Goal: Task Accomplishment & Management: Complete application form

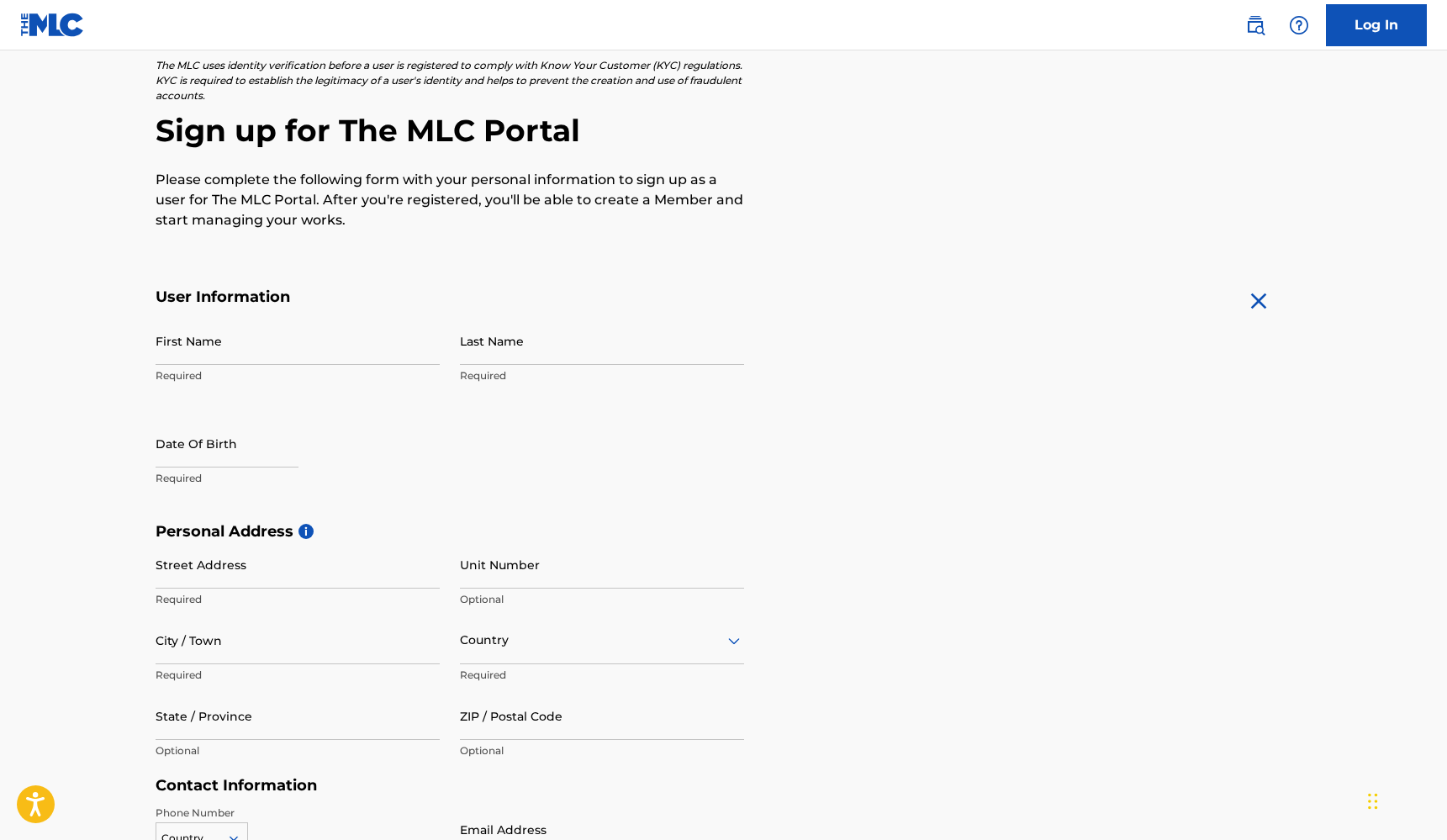
scroll to position [107, 0]
type input "[PERSON_NAME]"
select select "8"
select select "2025"
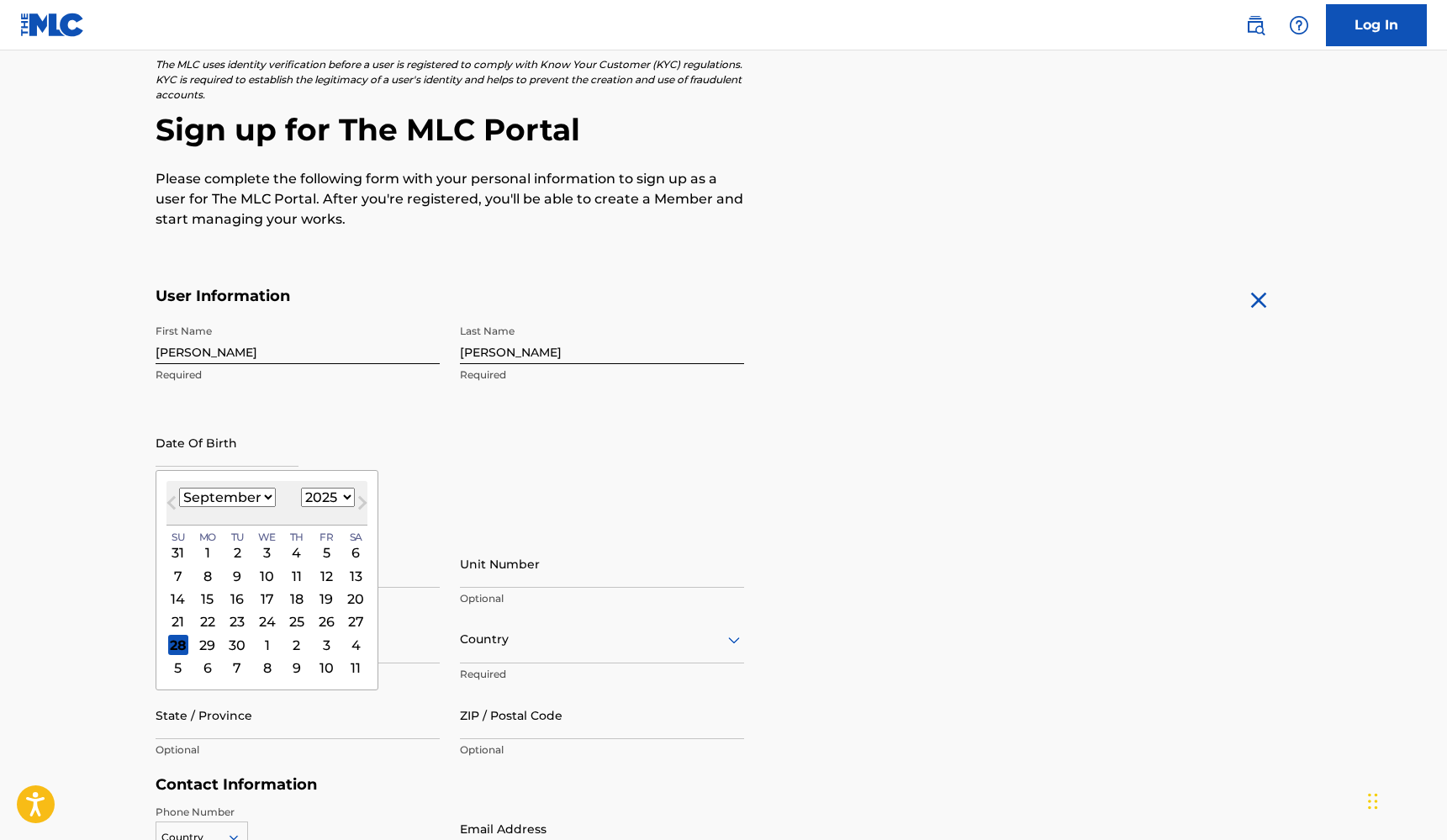
select select "4"
select select "1997"
click at [231, 642] on div "27" at bounding box center [237, 644] width 21 height 21
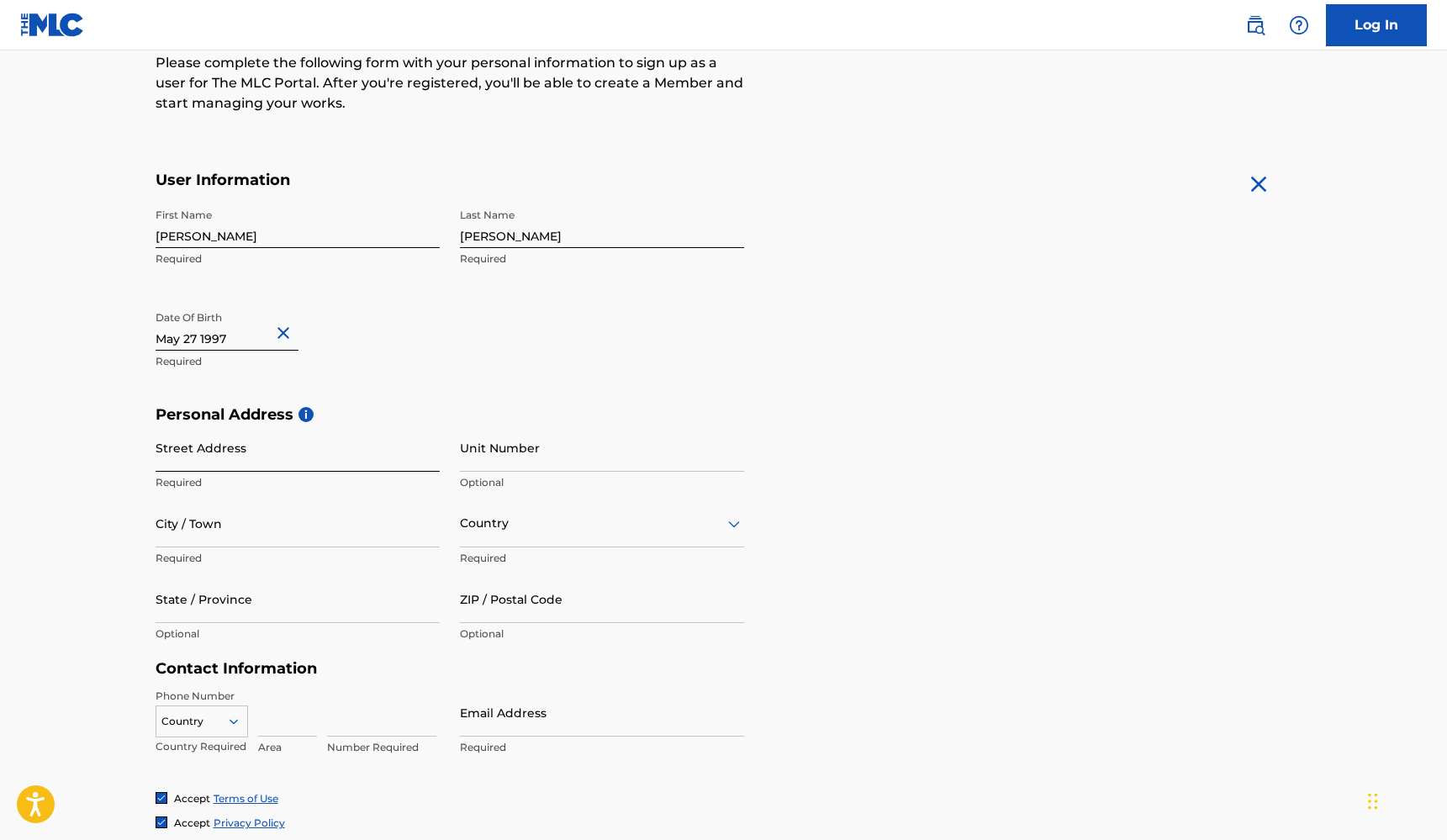
scroll to position [253, 0]
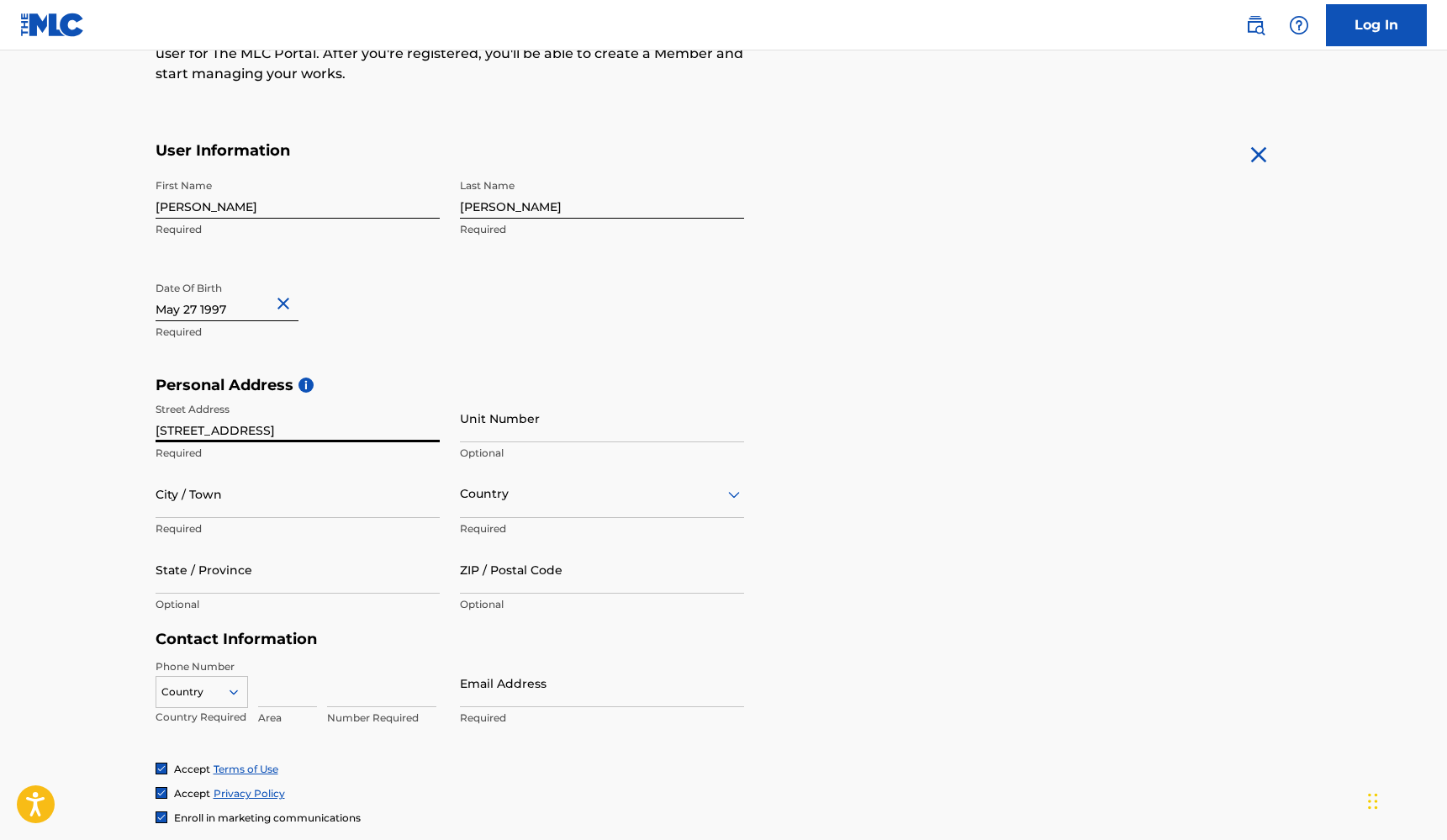
type input "[STREET_ADDRESS]"
type input "204"
type input "[GEOGRAPHIC_DATA]"
click at [523, 503] on div at bounding box center [601, 493] width 284 height 21
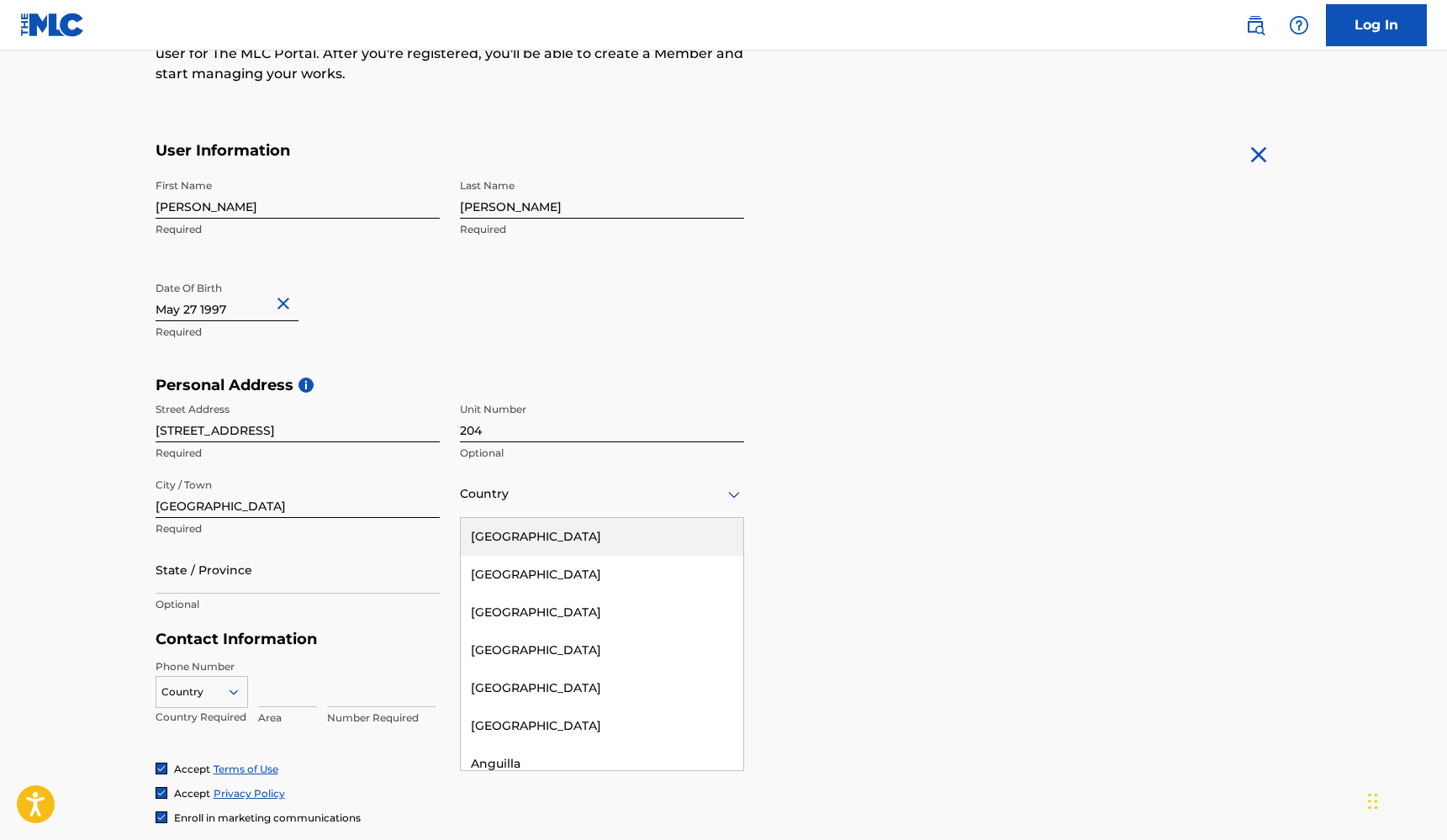
click at [544, 531] on div "[GEOGRAPHIC_DATA]" at bounding box center [601, 536] width 282 height 37
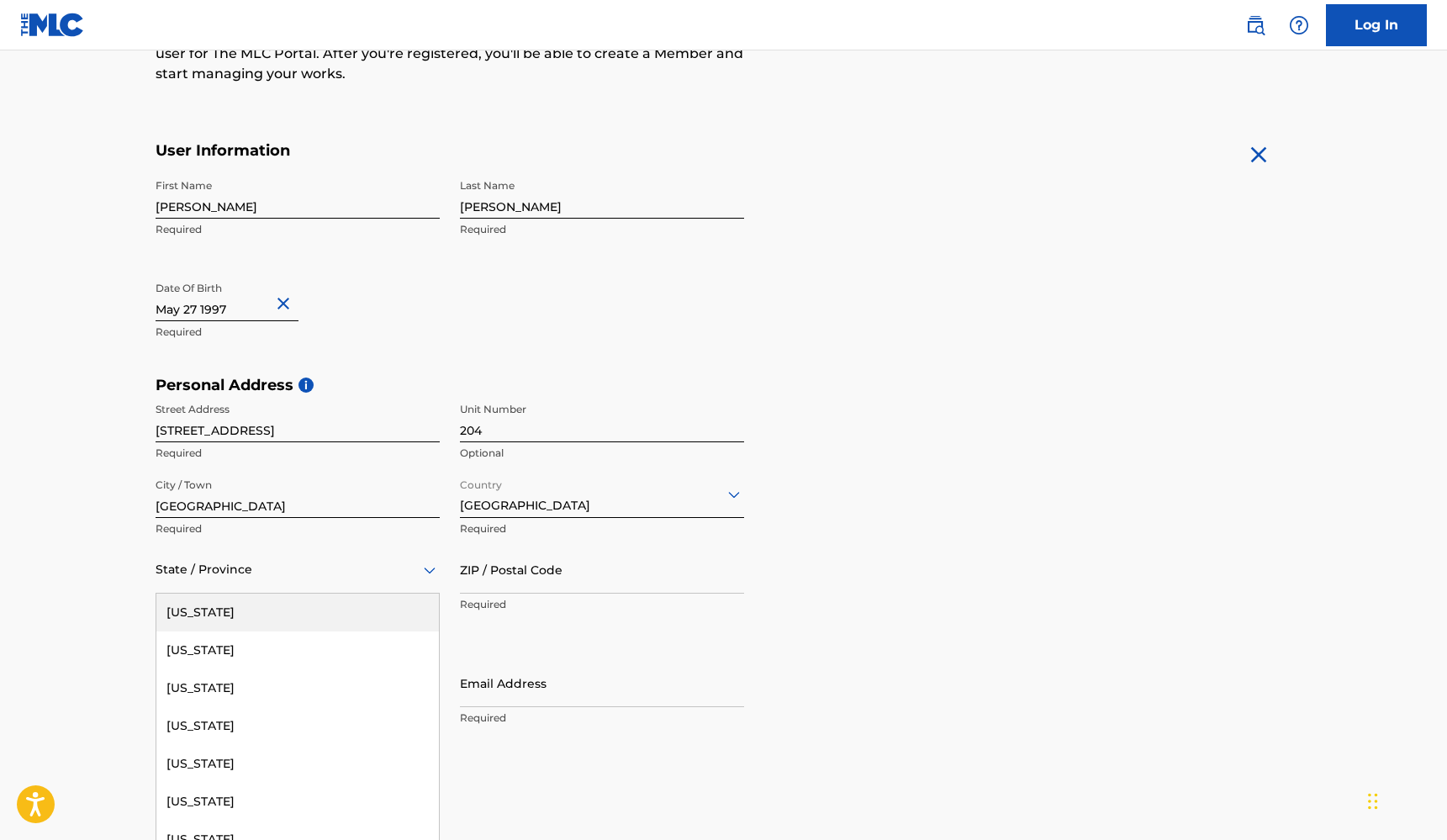
scroll to position [259, 0]
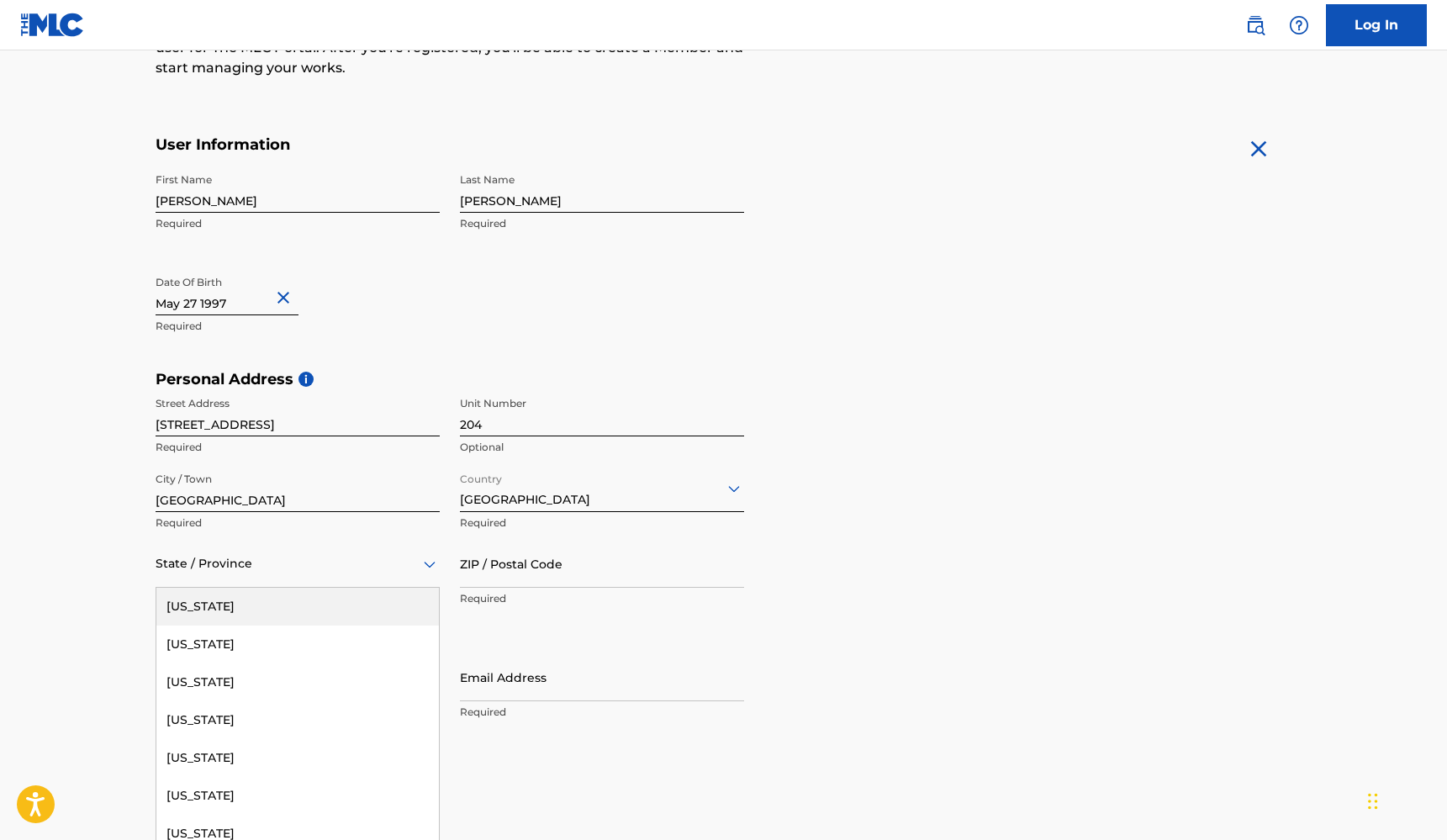
click at [331, 575] on div "State / Province" at bounding box center [297, 564] width 284 height 48
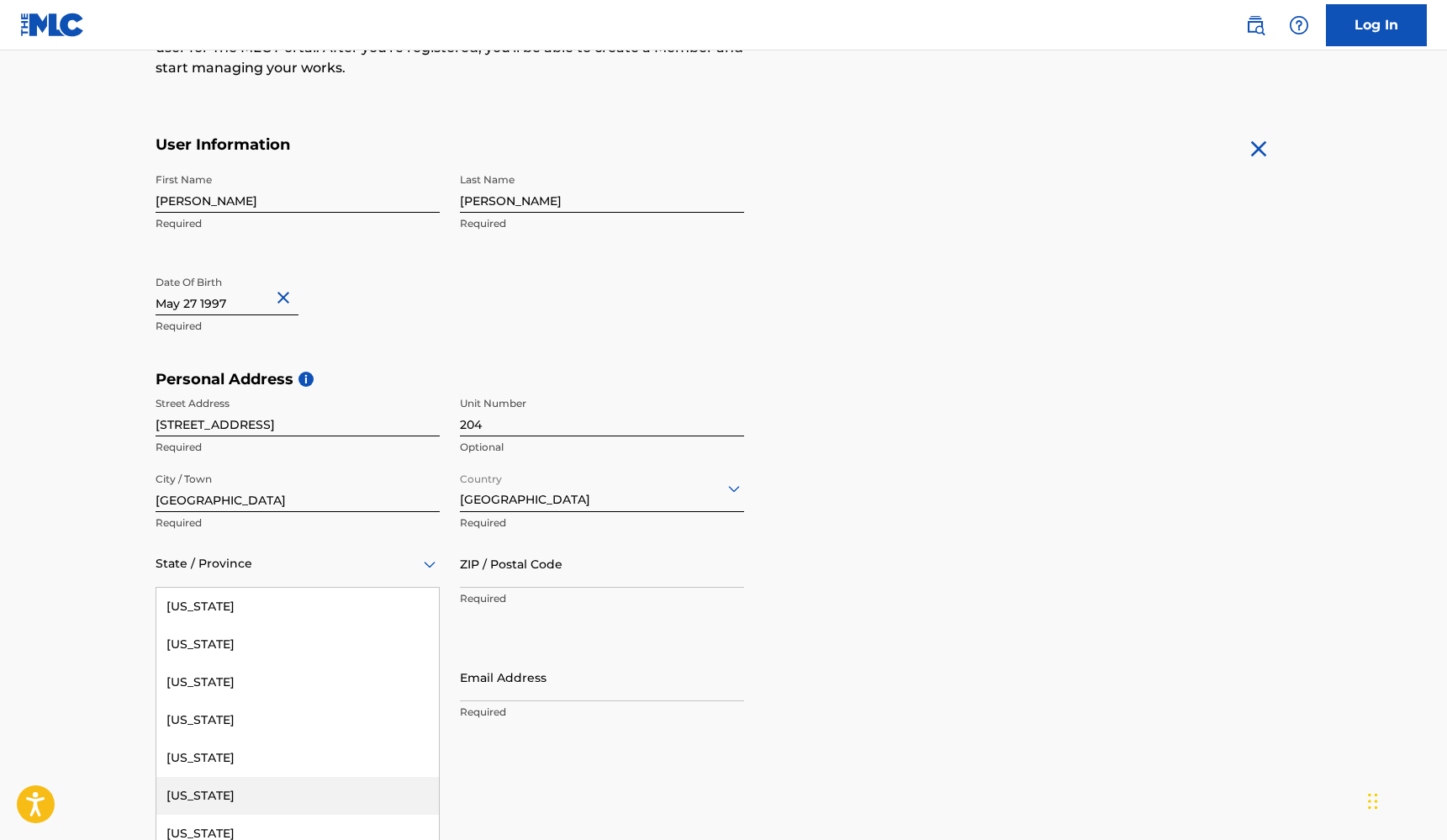
click at [272, 800] on div "[US_STATE]" at bounding box center [297, 796] width 282 height 37
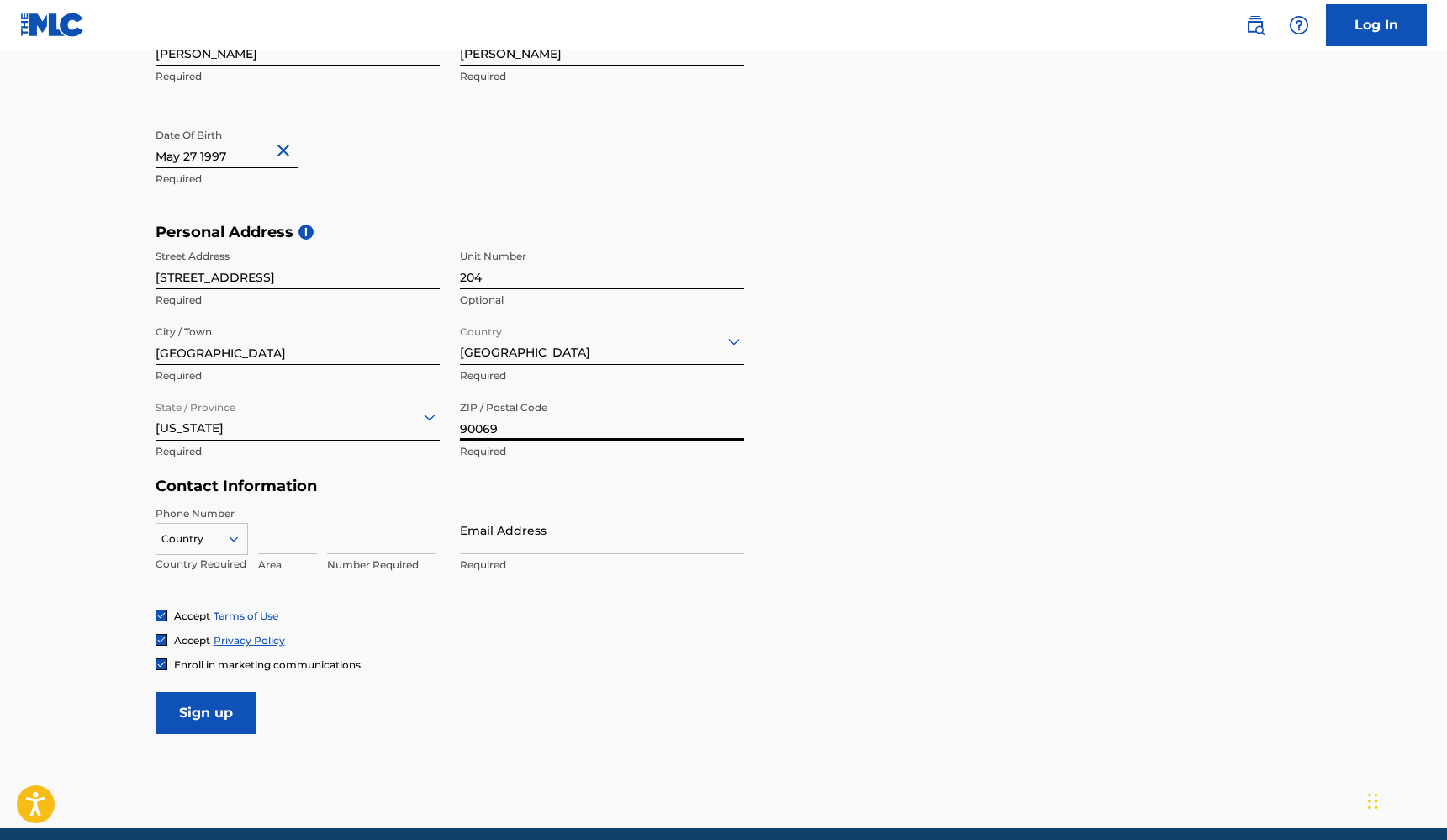
scroll to position [411, 0]
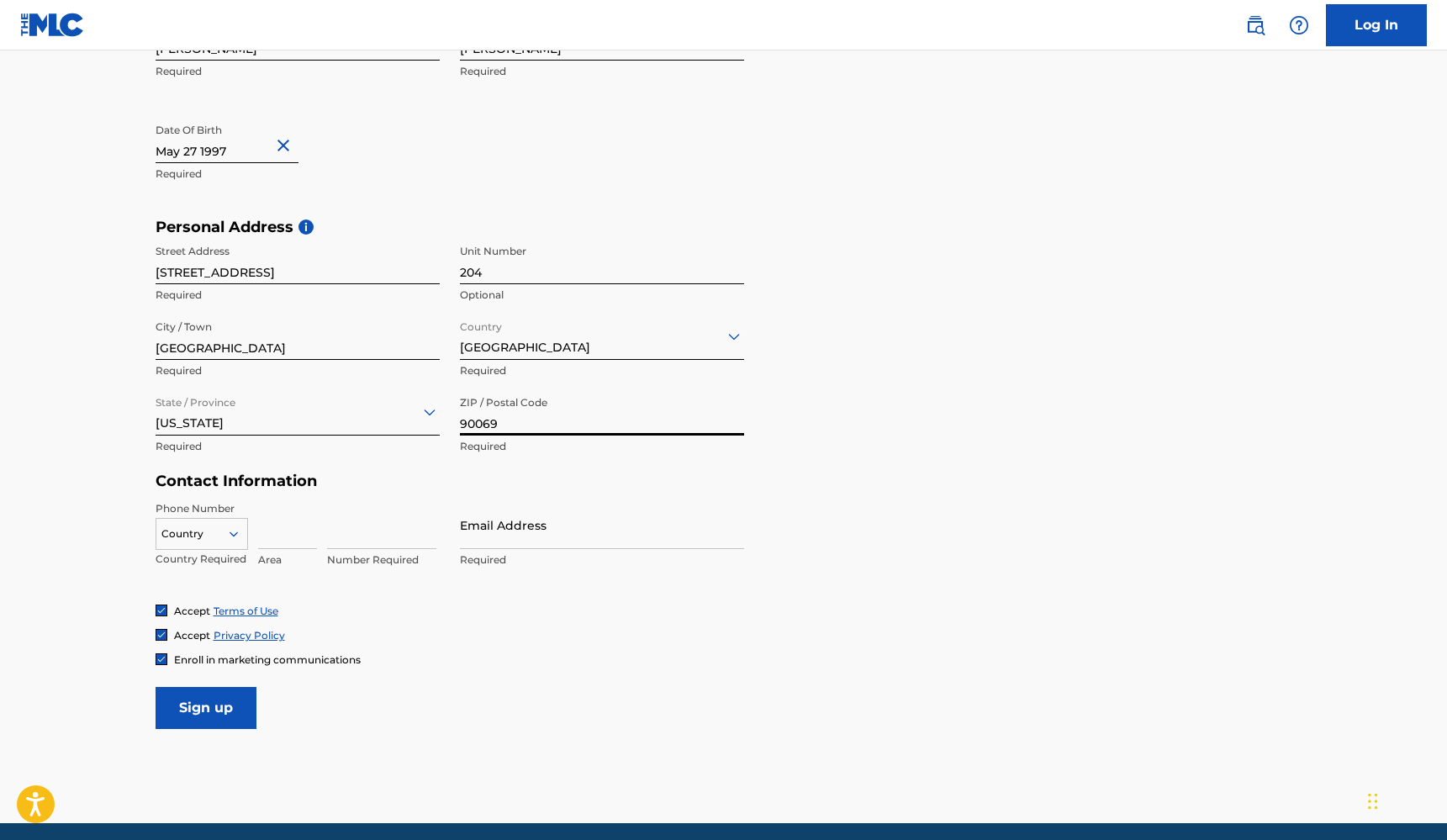
type input "90069"
click at [222, 526] on div at bounding box center [202, 533] width 90 height 19
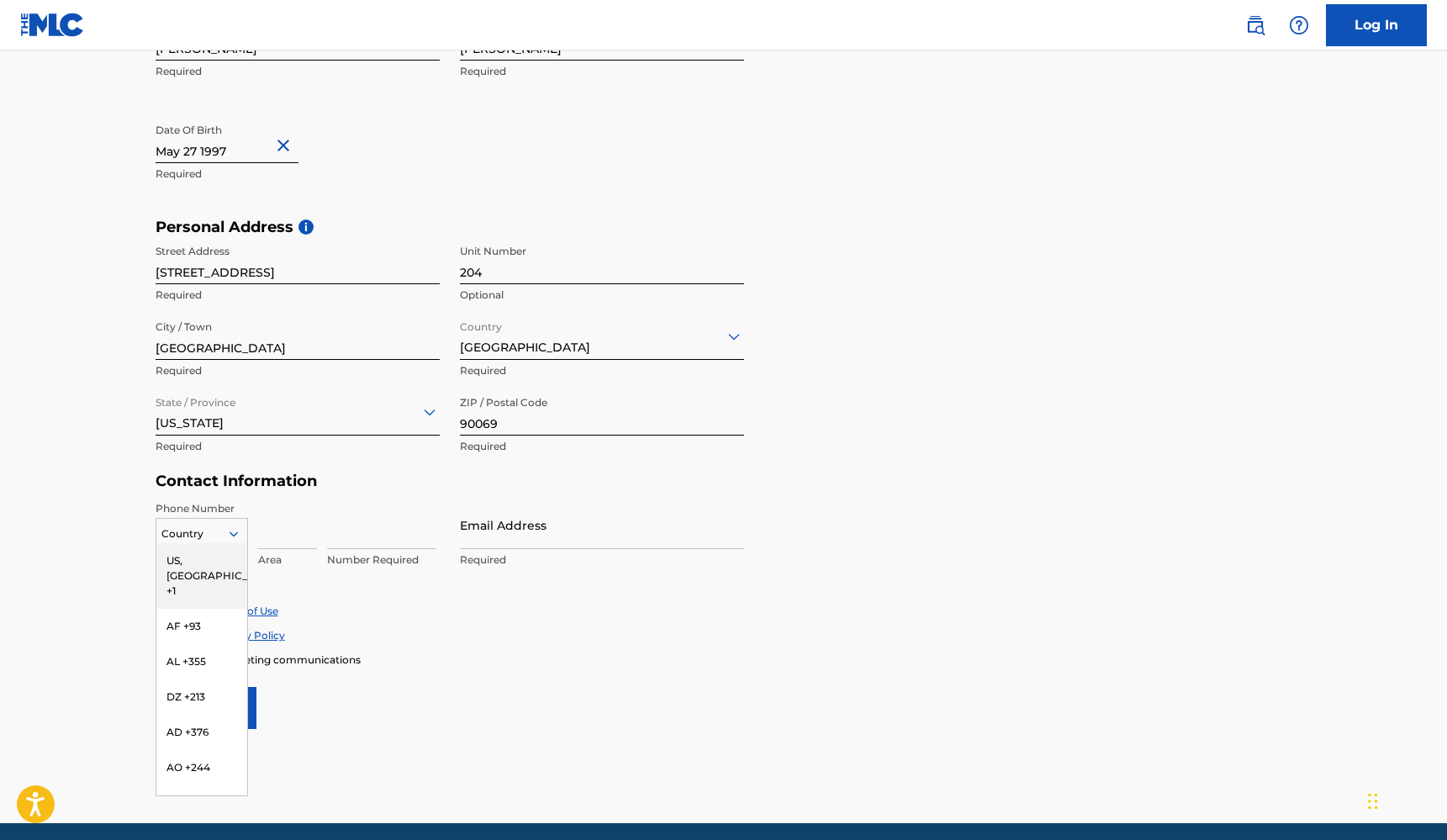
click at [213, 558] on div "US, [GEOGRAPHIC_DATA] +1" at bounding box center [202, 575] width 90 height 66
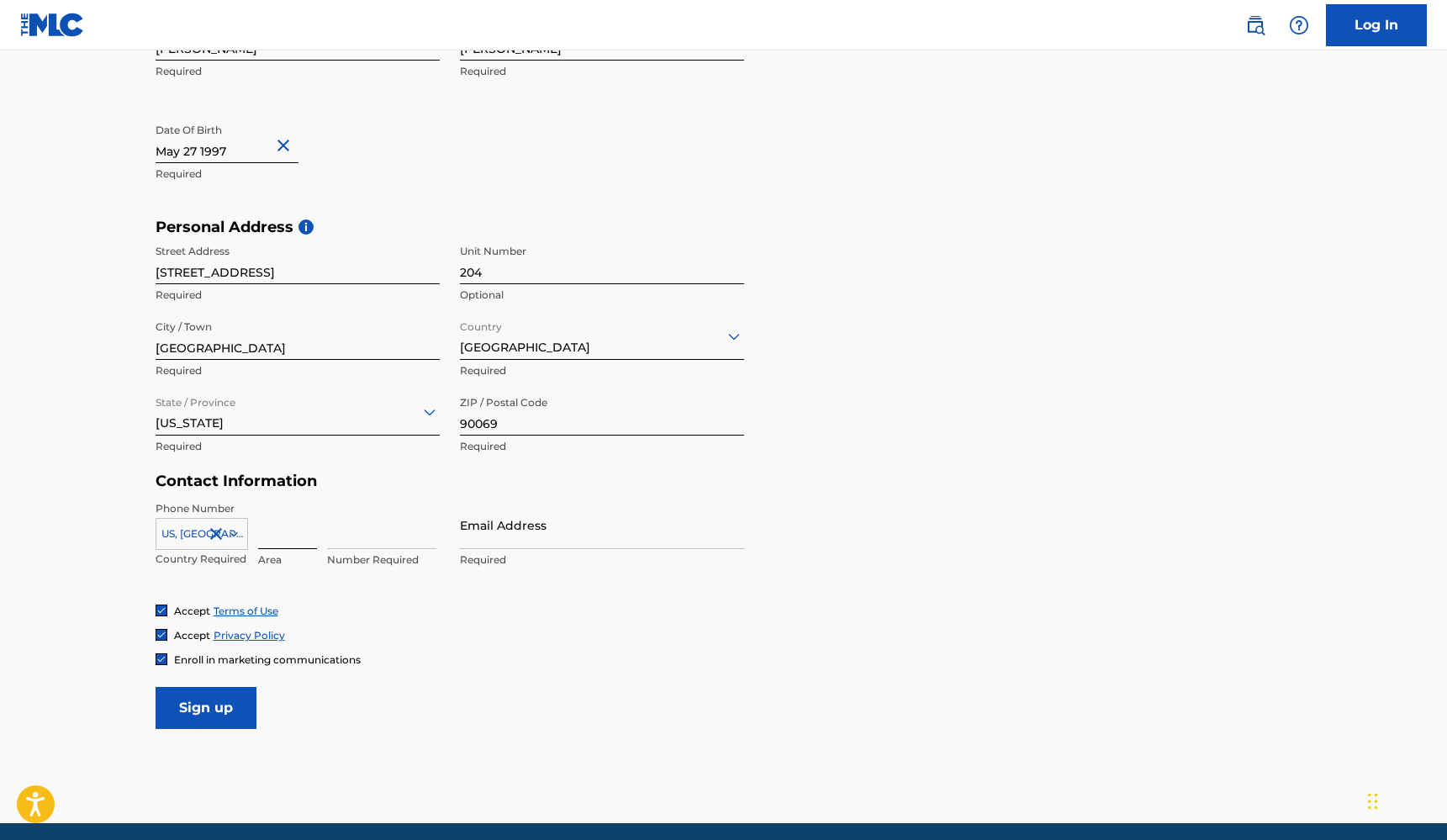
click at [277, 533] on input at bounding box center [287, 524] width 59 height 48
type input "323"
type input "9799188"
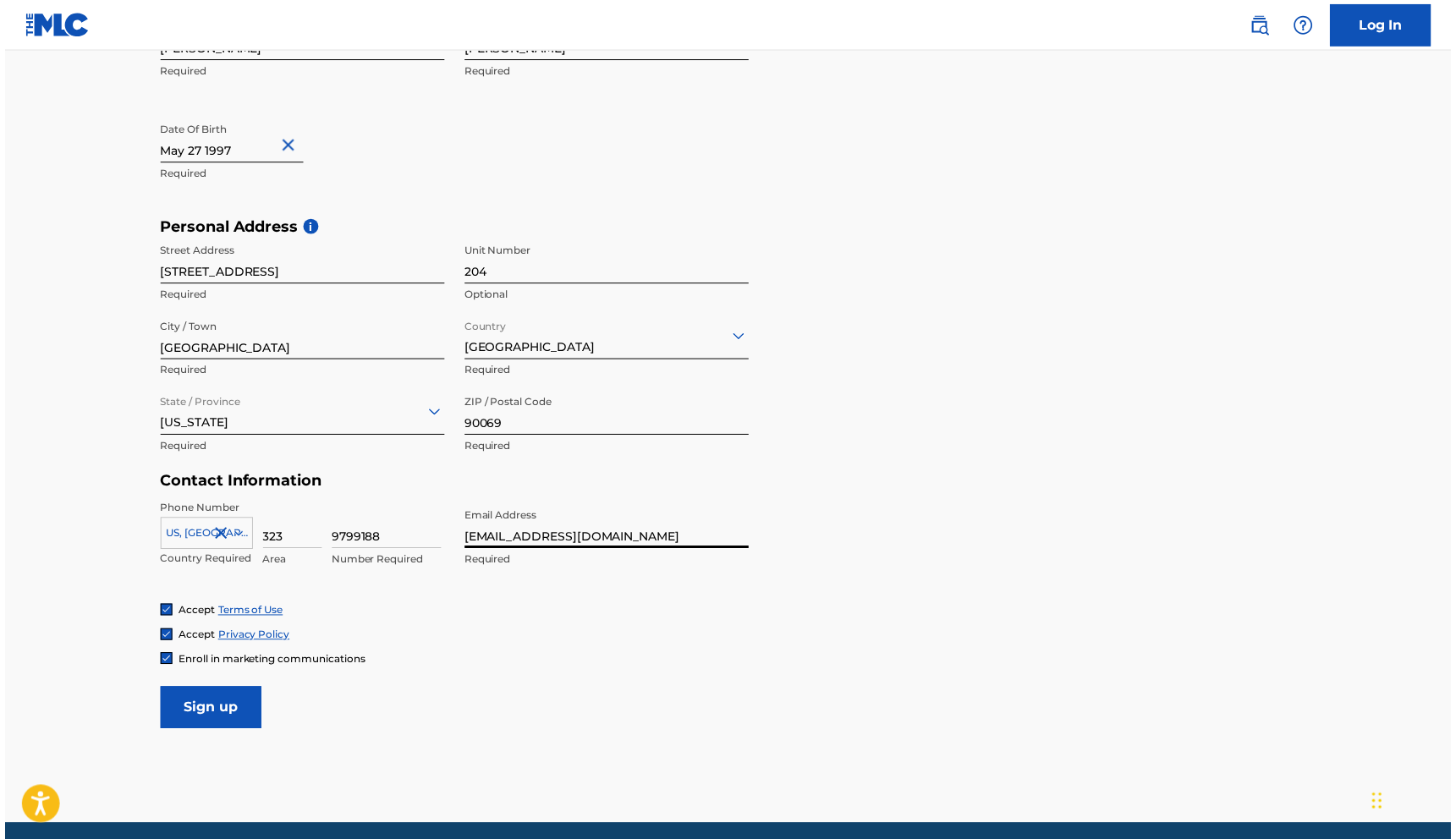
scroll to position [363, 0]
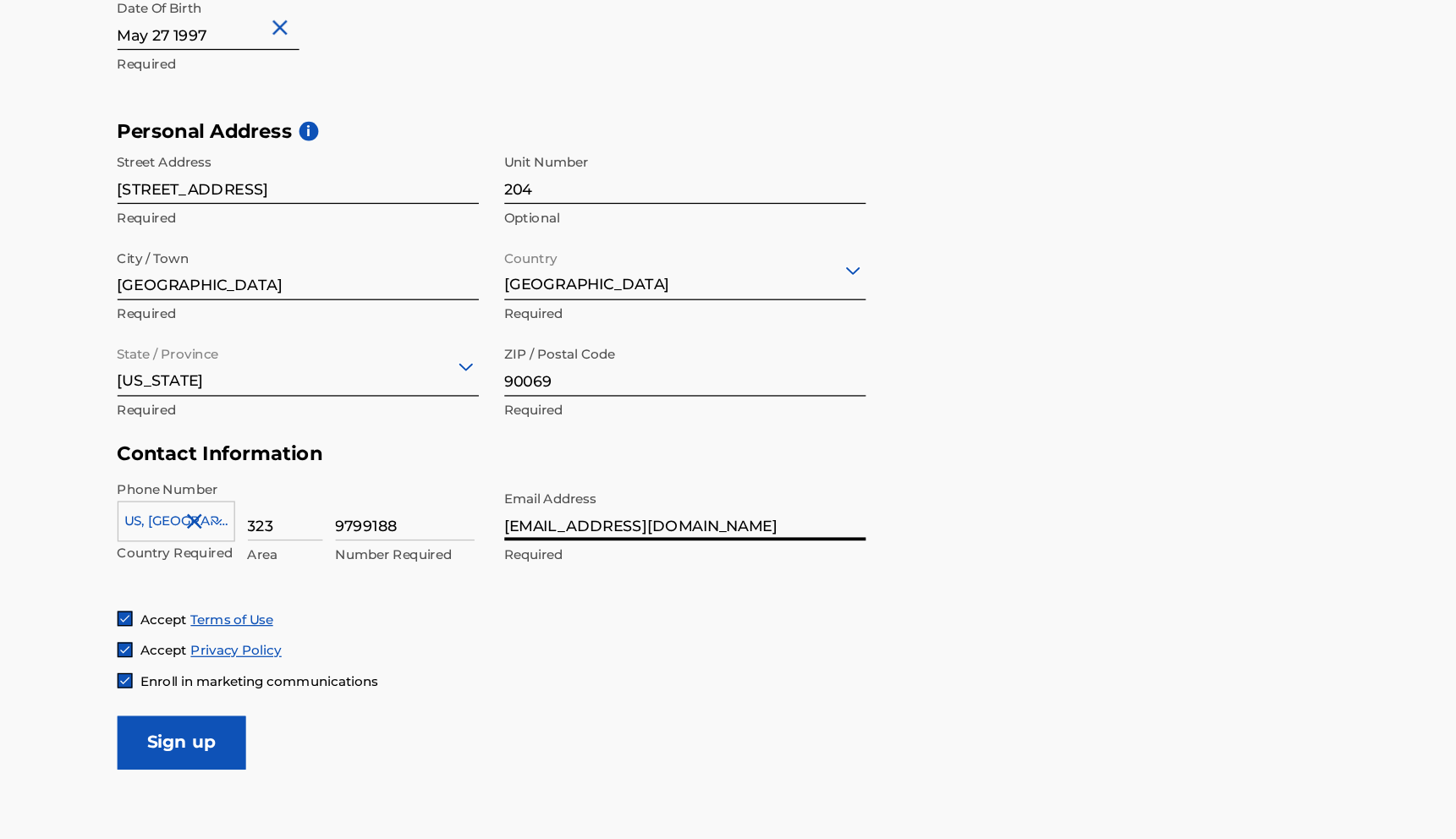
type input "[EMAIL_ADDRESS][DOMAIN_NAME]"
click at [192, 707] on span "Enroll in marketing communications" at bounding box center [269, 713] width 188 height 13
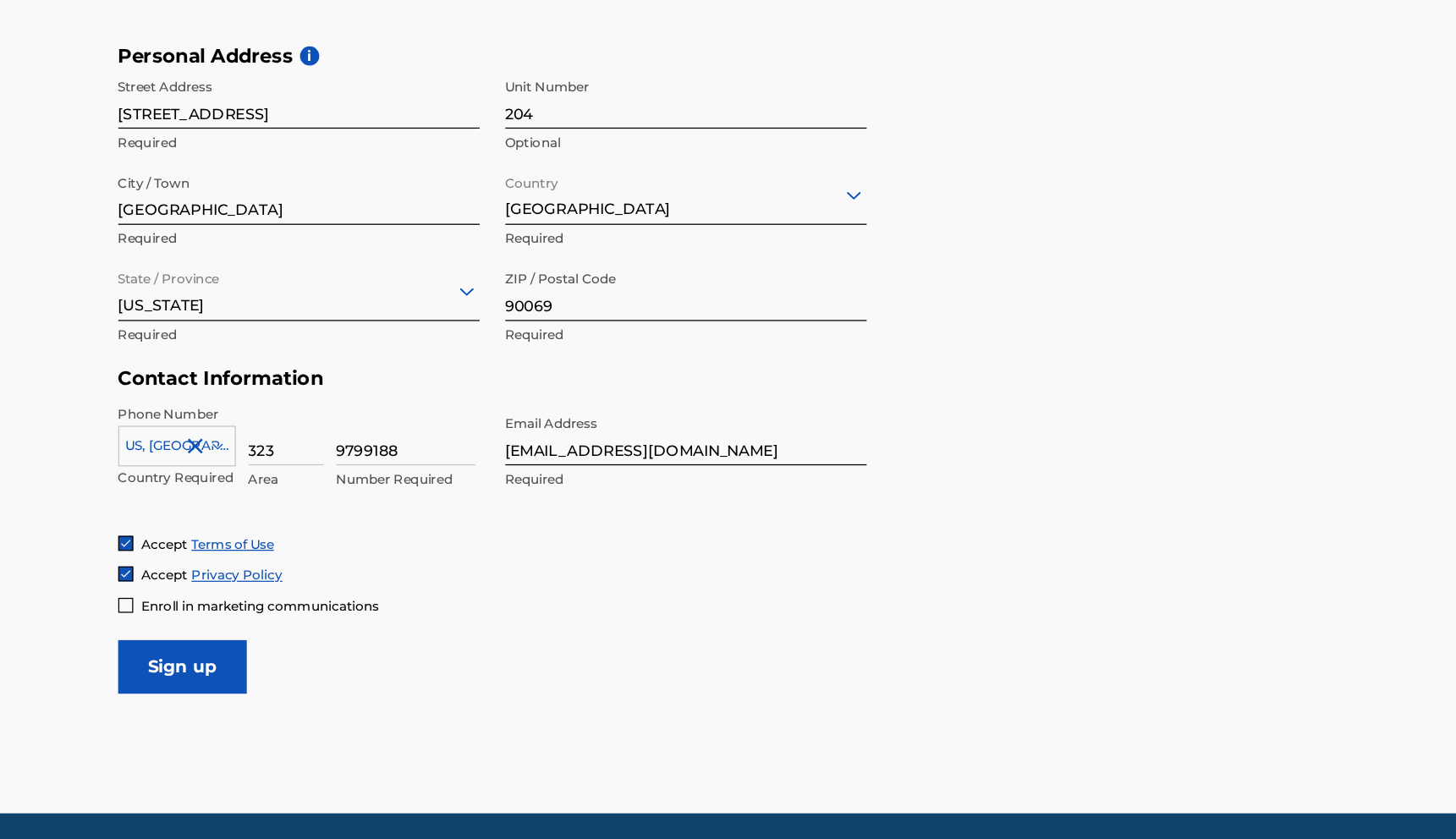
scroll to position [426, 0]
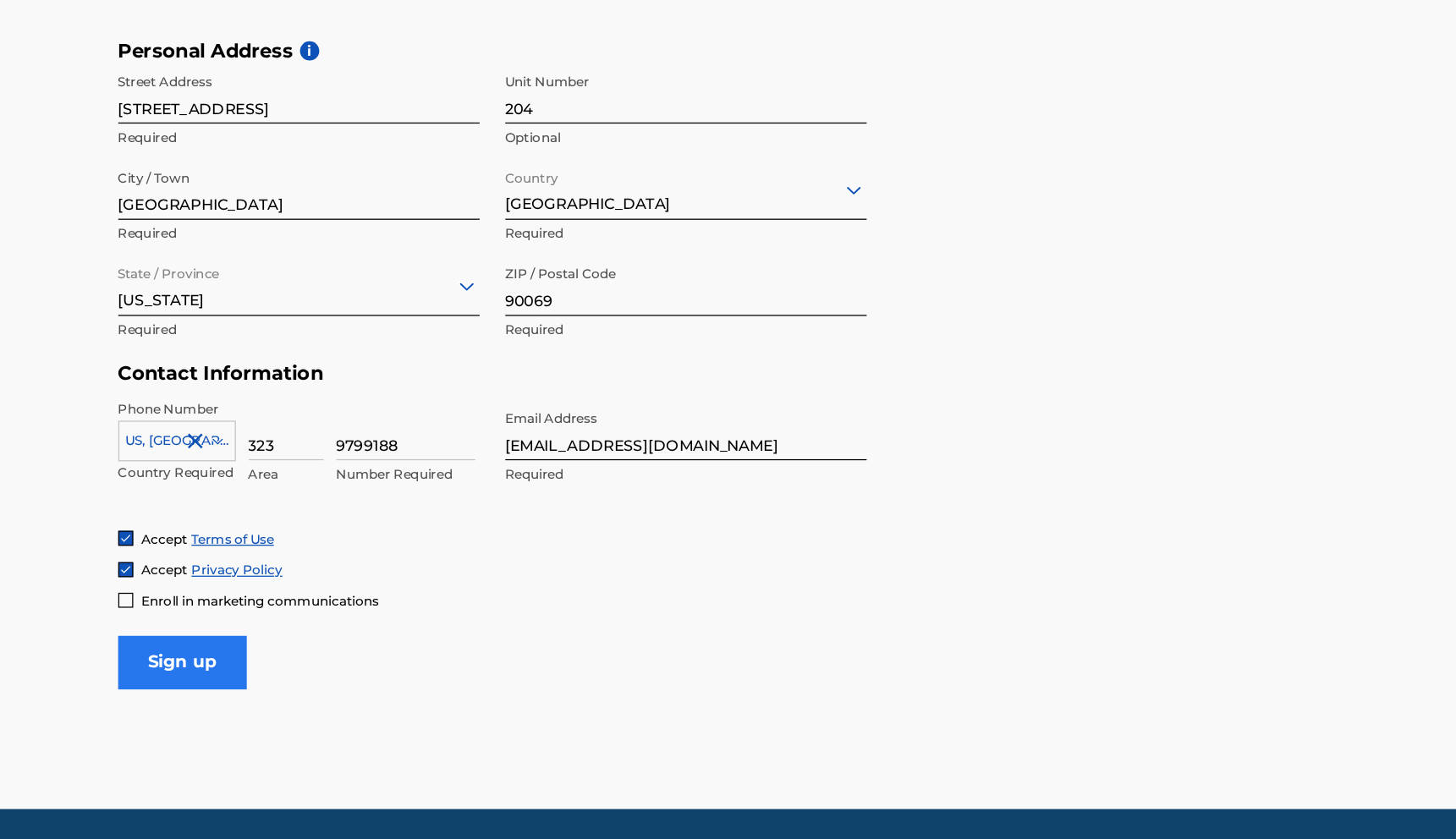
click at [173, 678] on input "Sign up" at bounding box center [207, 699] width 102 height 43
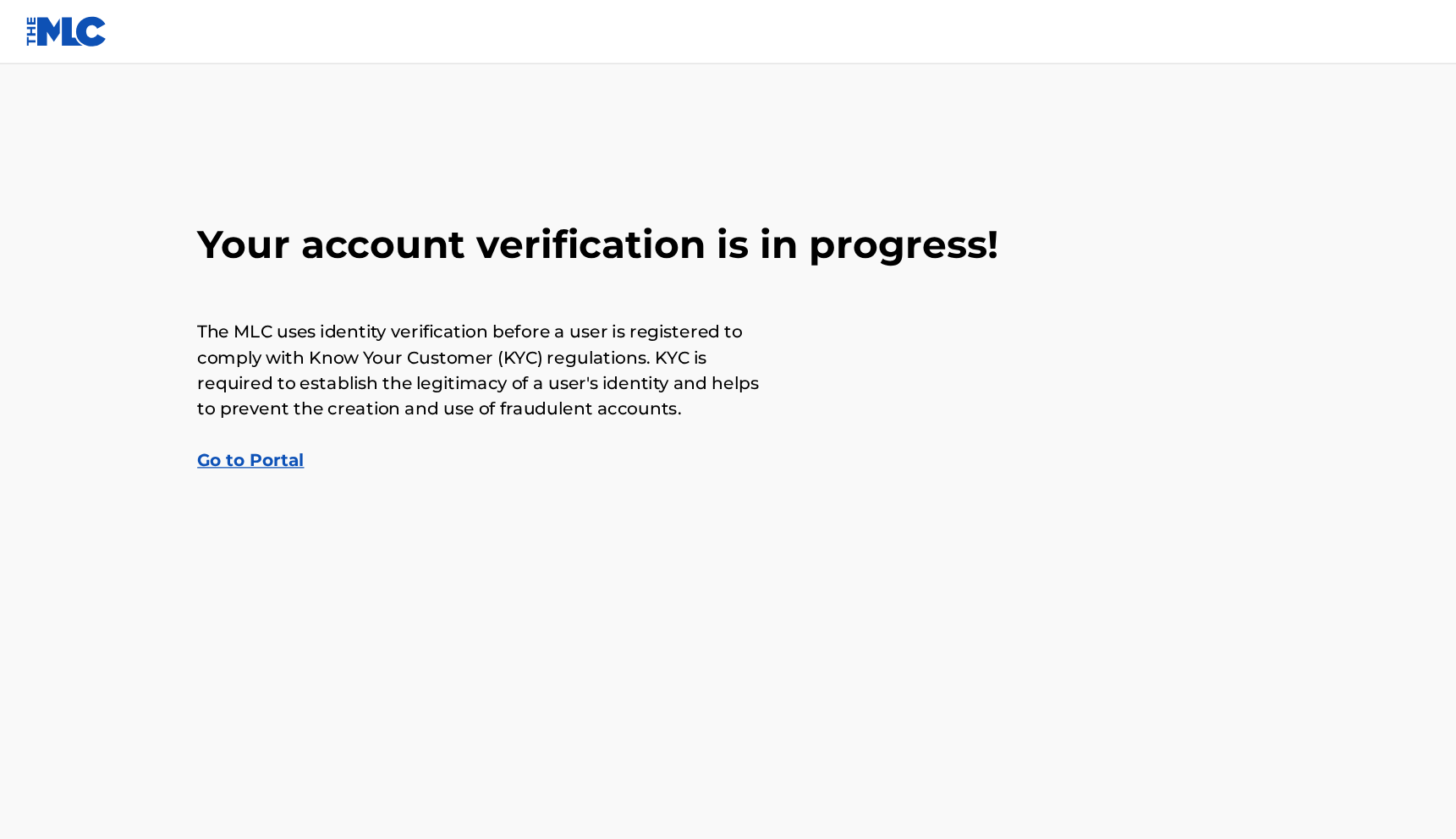
click at [173, 520] on main "Your account verification is in progress! The MLC uses identity verification be…" at bounding box center [728, 404] width 1456 height 706
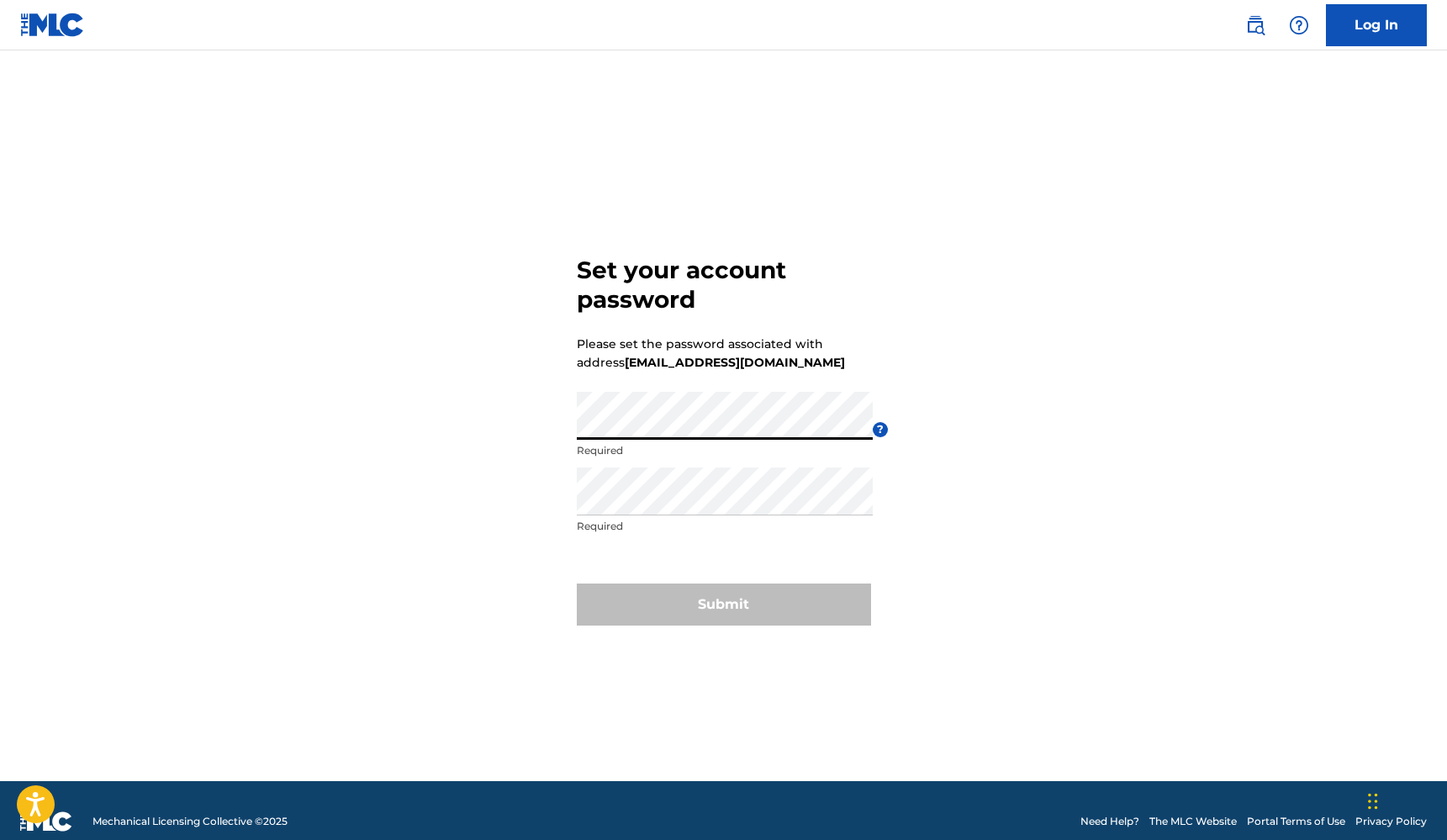
click at [676, 534] on div "Re enter password Required" at bounding box center [724, 505] width 296 height 76
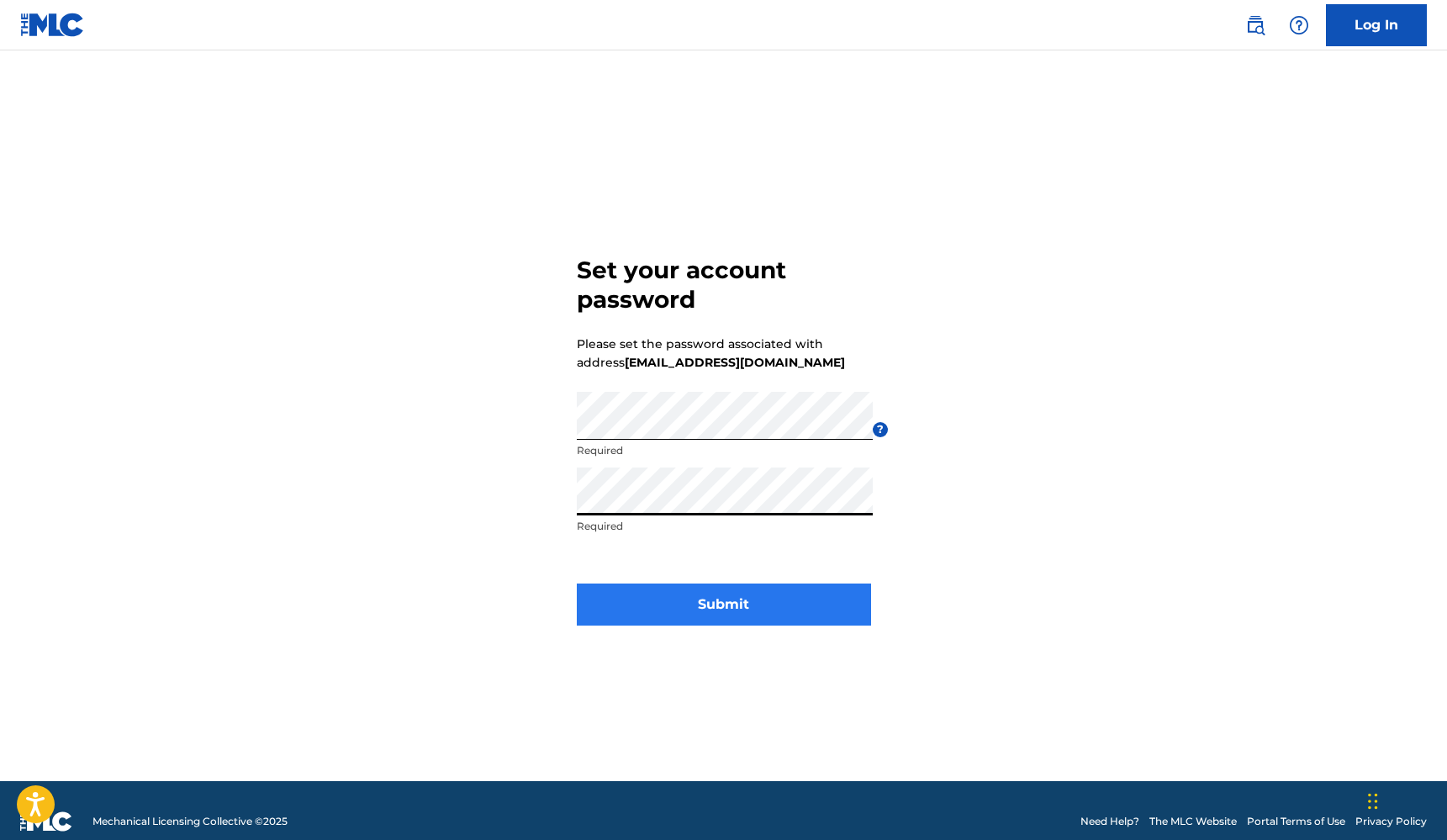
click at [730, 597] on button "Submit" at bounding box center [723, 604] width 294 height 42
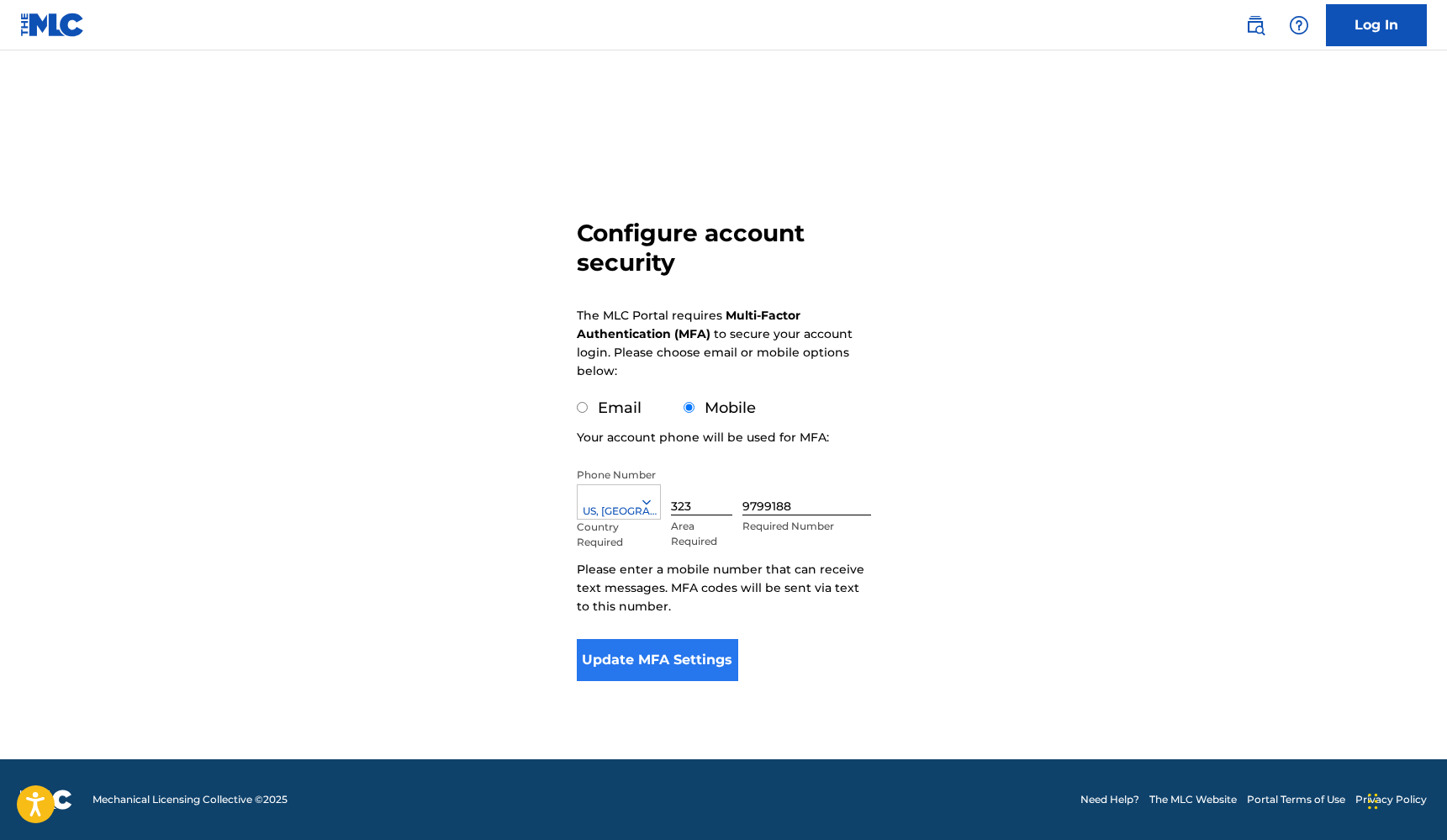
click at [707, 669] on button "Update MFA Settings" at bounding box center [657, 660] width 162 height 42
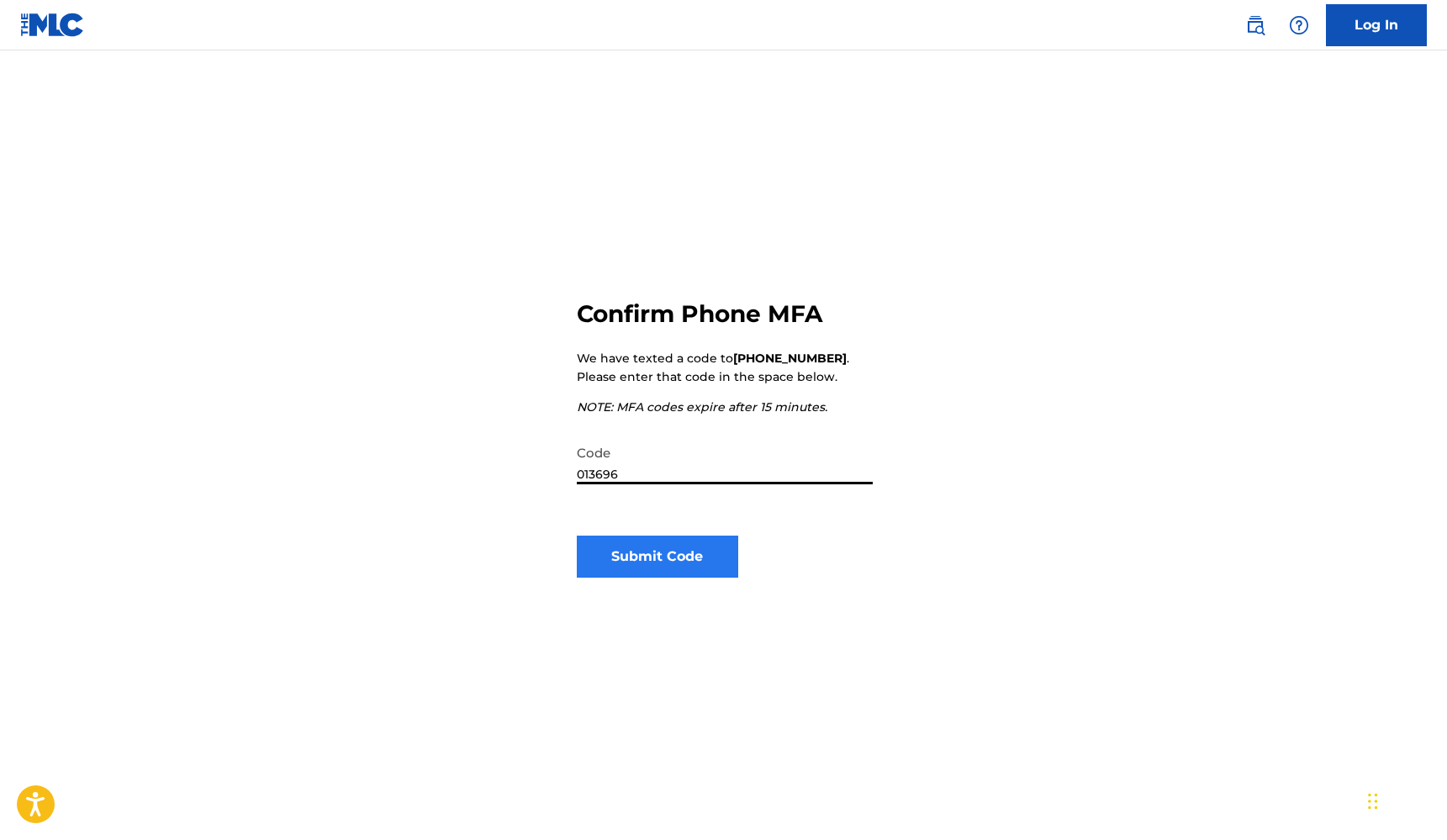
type input "013696"
click at [697, 562] on button "Submit Code" at bounding box center [657, 556] width 162 height 42
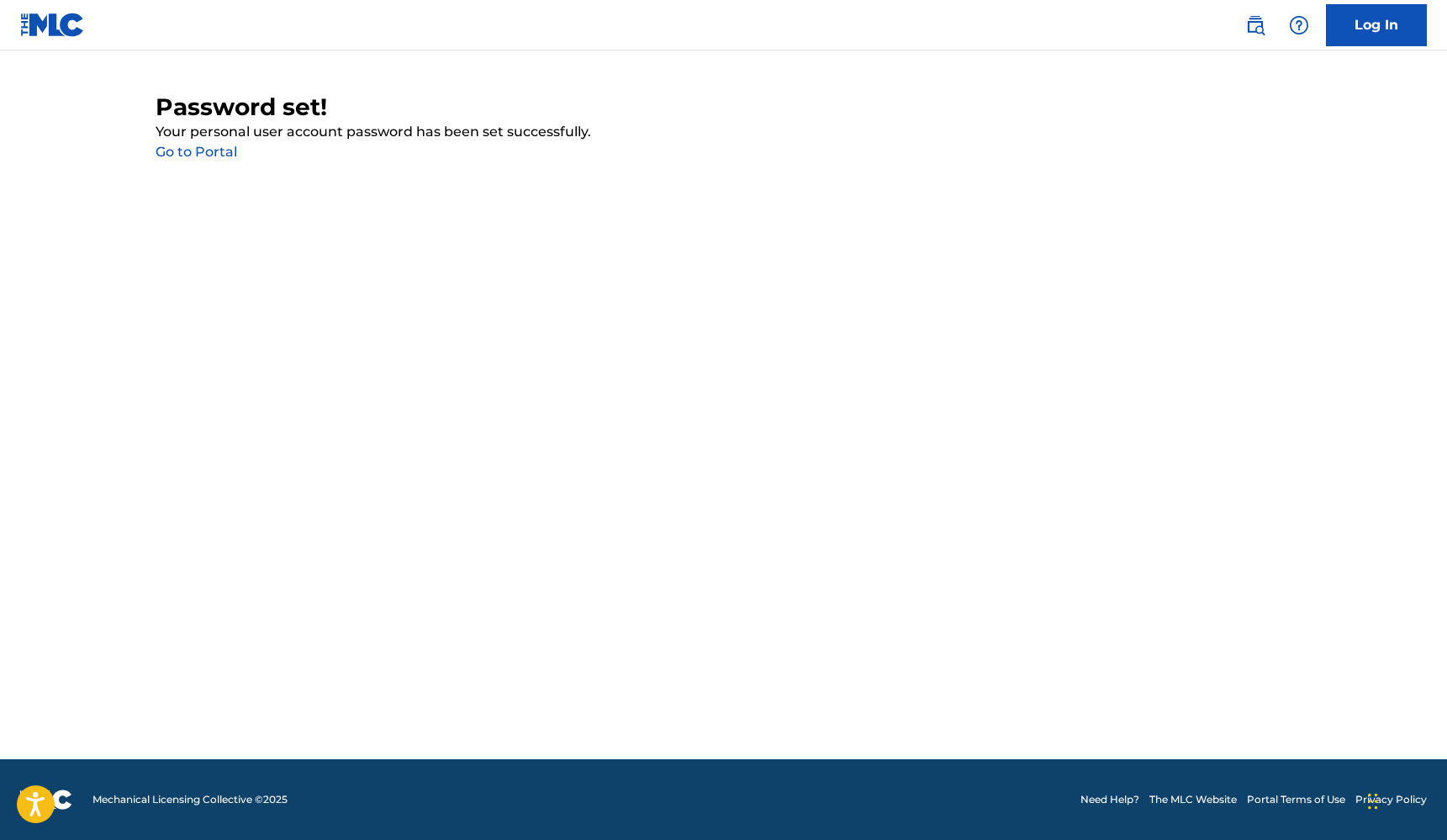
click at [192, 148] on link "Go to Portal" at bounding box center [196, 151] width 82 height 16
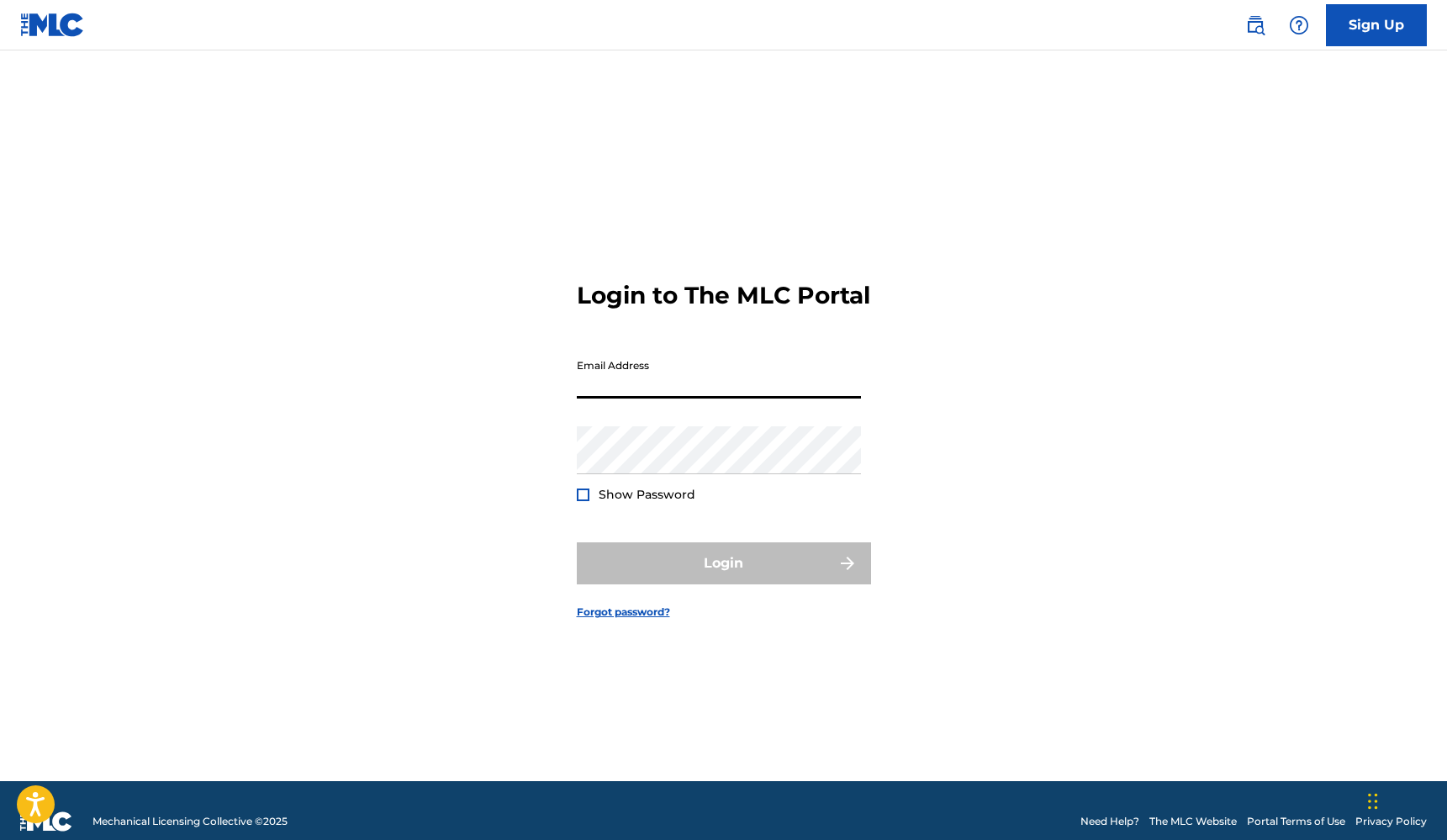
type input "[EMAIL_ADDRESS][DOMAIN_NAME]"
click at [723, 577] on button "Login" at bounding box center [723, 563] width 294 height 42
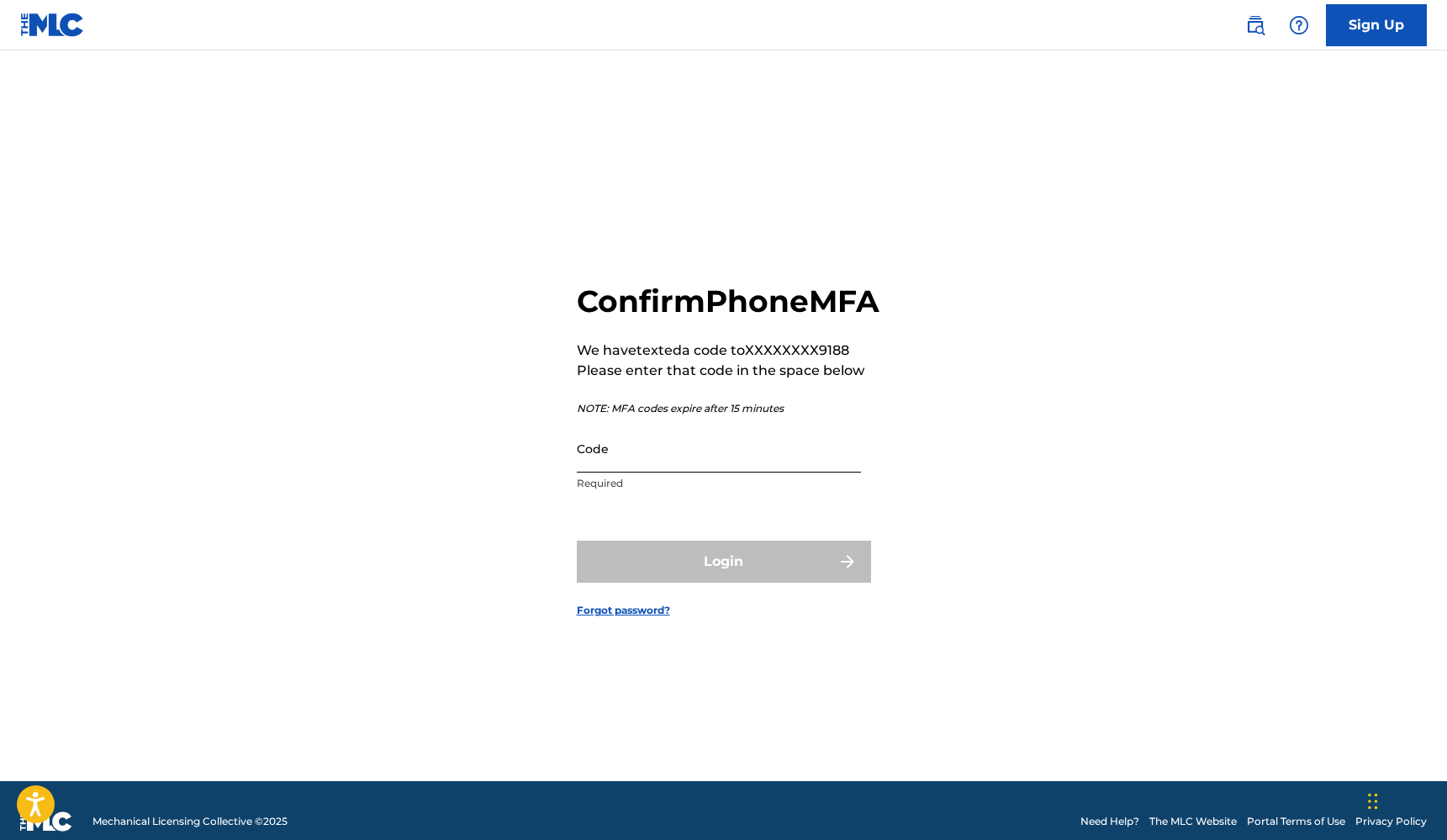
click at [693, 472] on input "Code" at bounding box center [718, 449] width 284 height 48
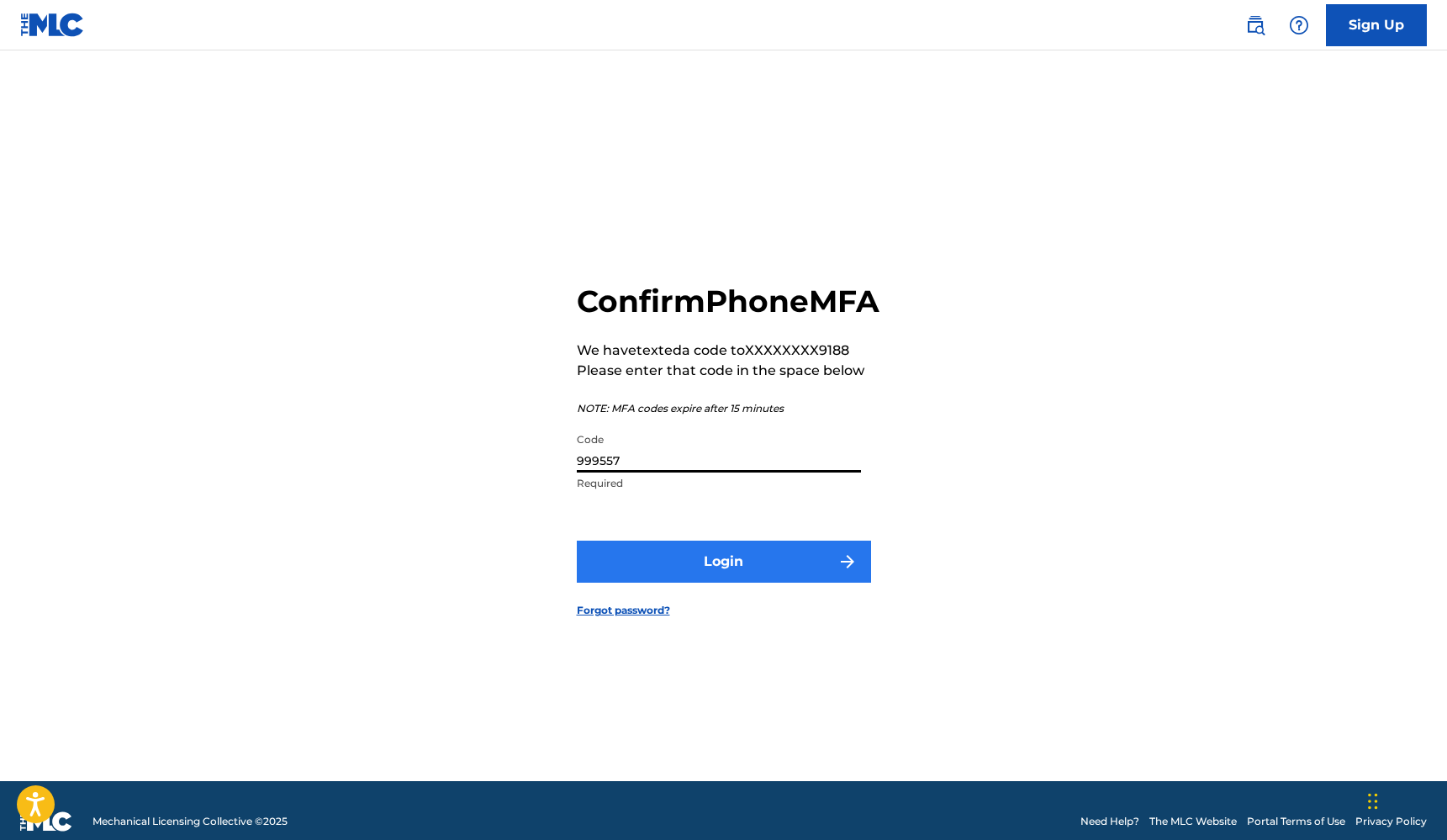
type input "999557"
click at [773, 570] on button "Login" at bounding box center [723, 562] width 294 height 42
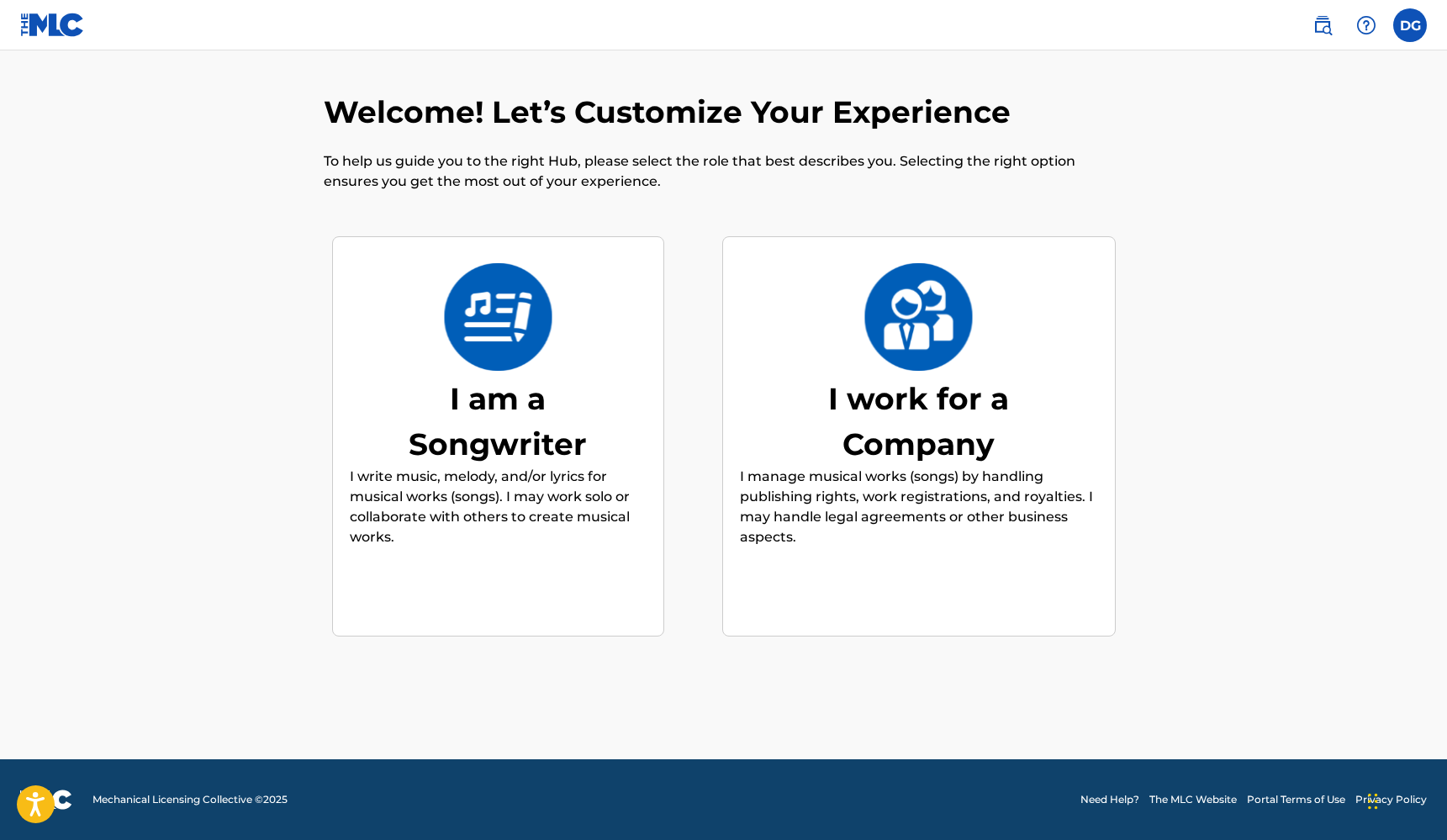
click at [513, 407] on div "I am a Songwriter" at bounding box center [498, 421] width 252 height 90
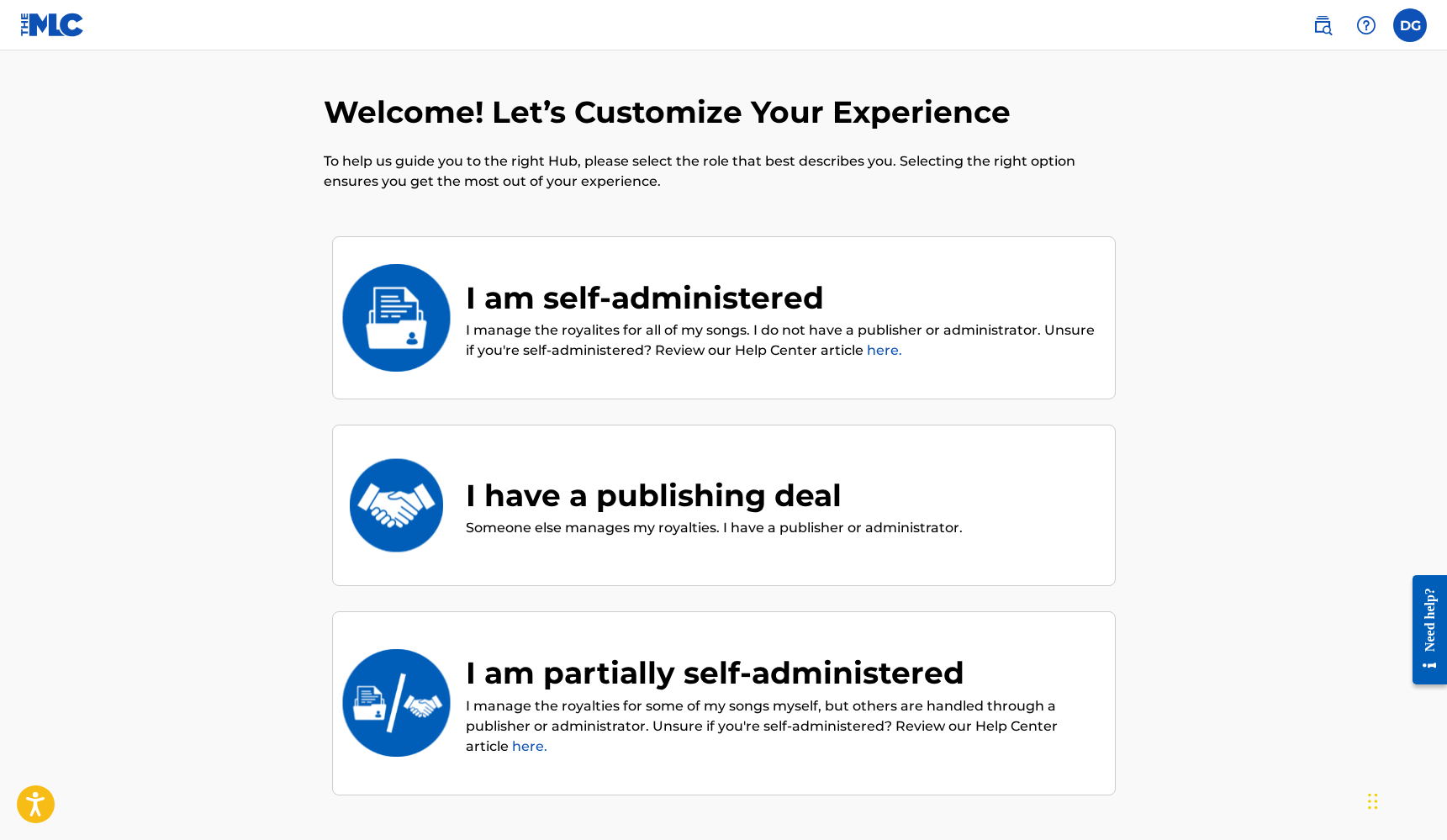
scroll to position [76, 0]
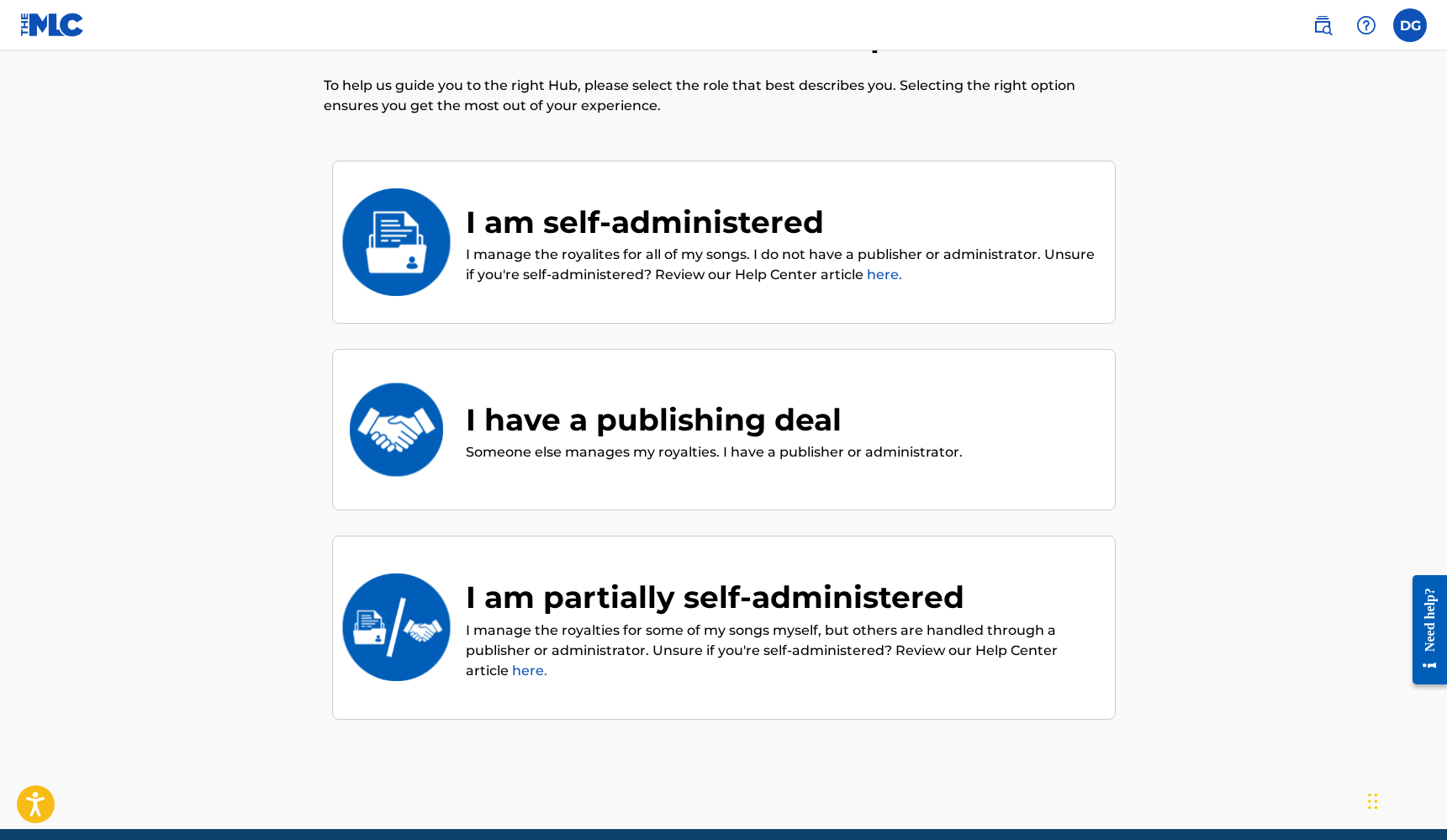
click at [711, 227] on div "I am self-administered" at bounding box center [781, 222] width 633 height 45
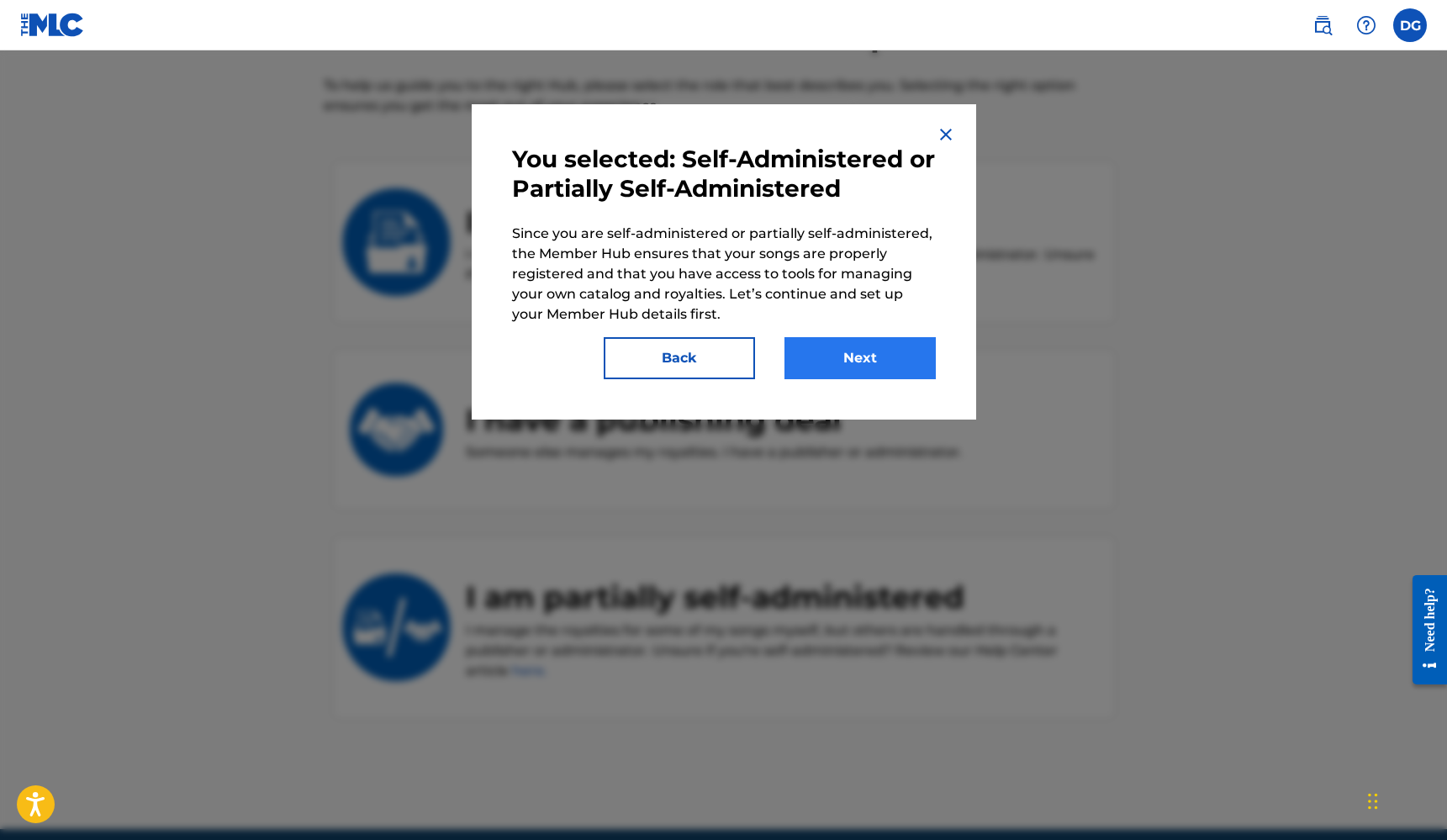
click at [850, 356] on button "Next" at bounding box center [860, 358] width 151 height 42
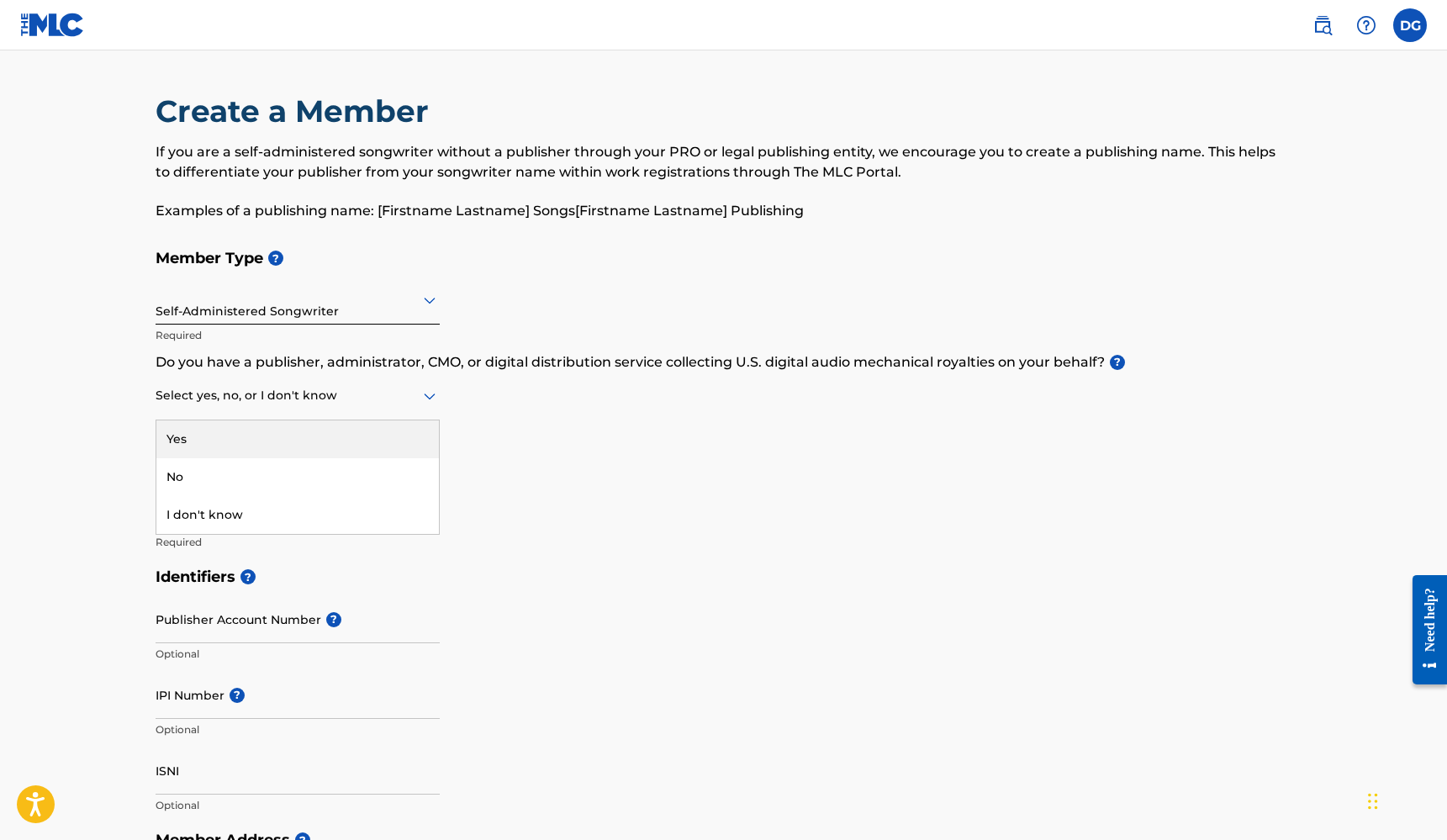
click at [274, 406] on div "Select yes, no, or I don't know" at bounding box center [297, 396] width 284 height 48
click at [282, 475] on div "No" at bounding box center [297, 477] width 282 height 37
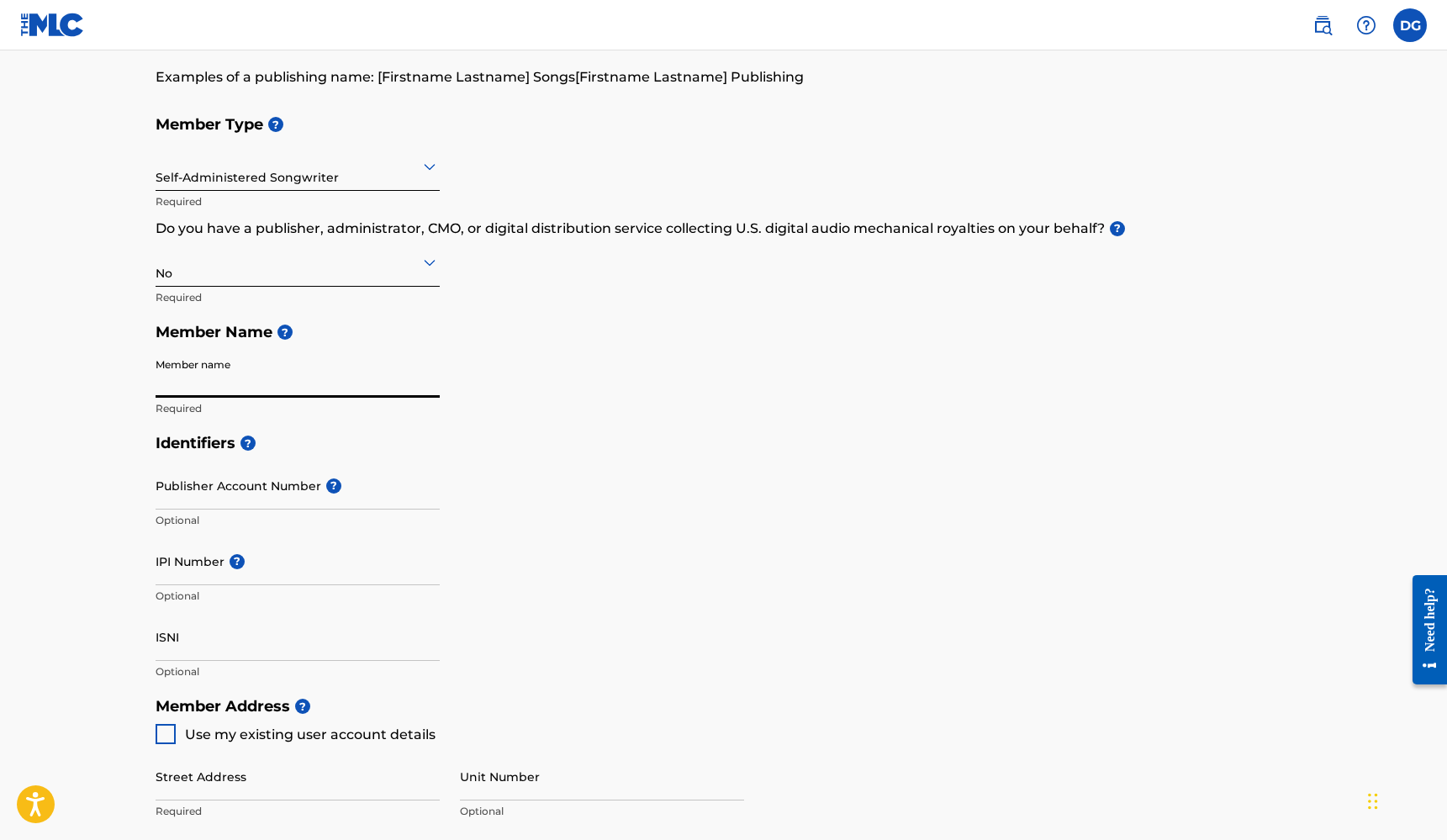
scroll to position [146, 0]
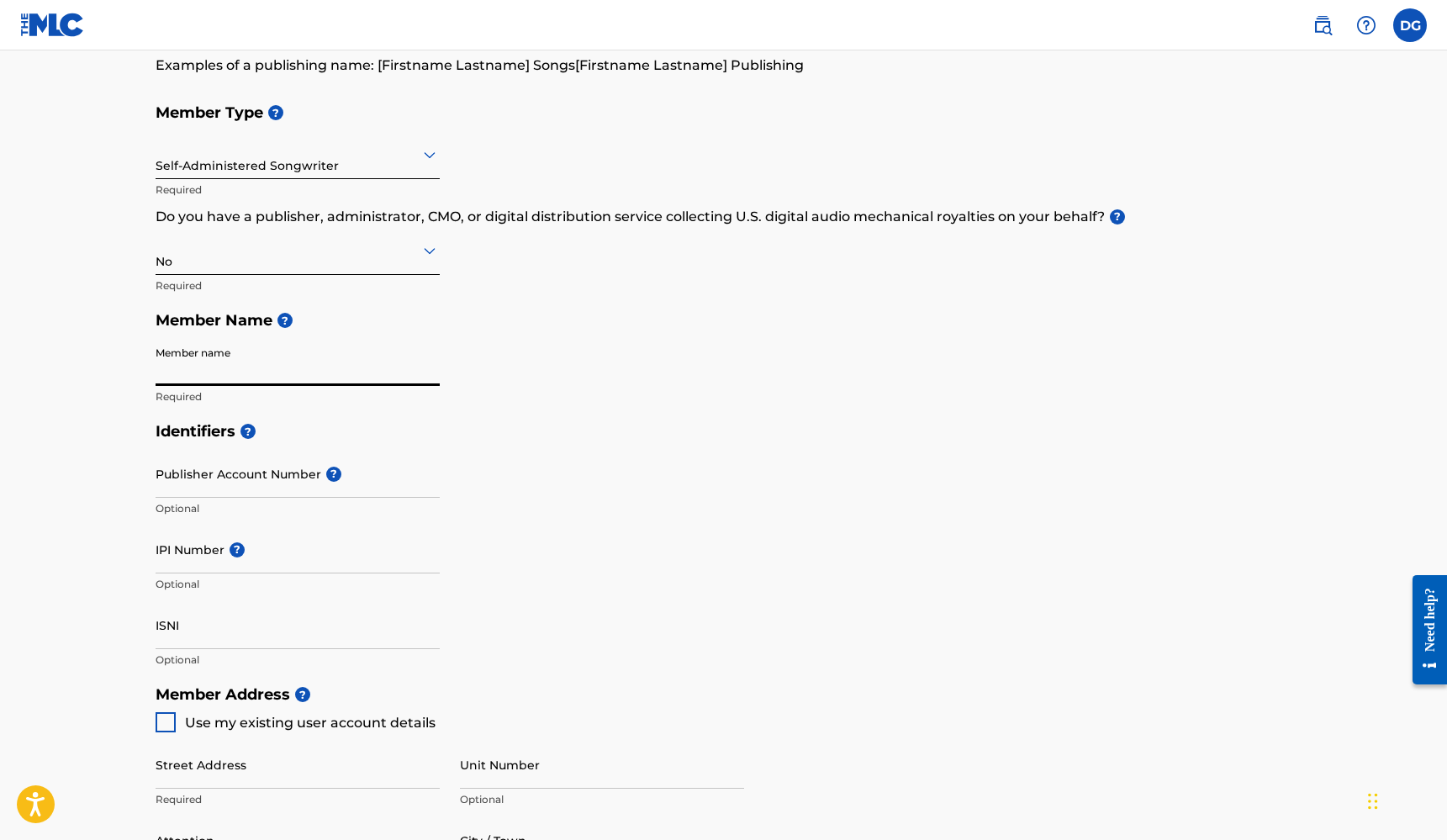
click at [379, 157] on div at bounding box center [297, 153] width 284 height 21
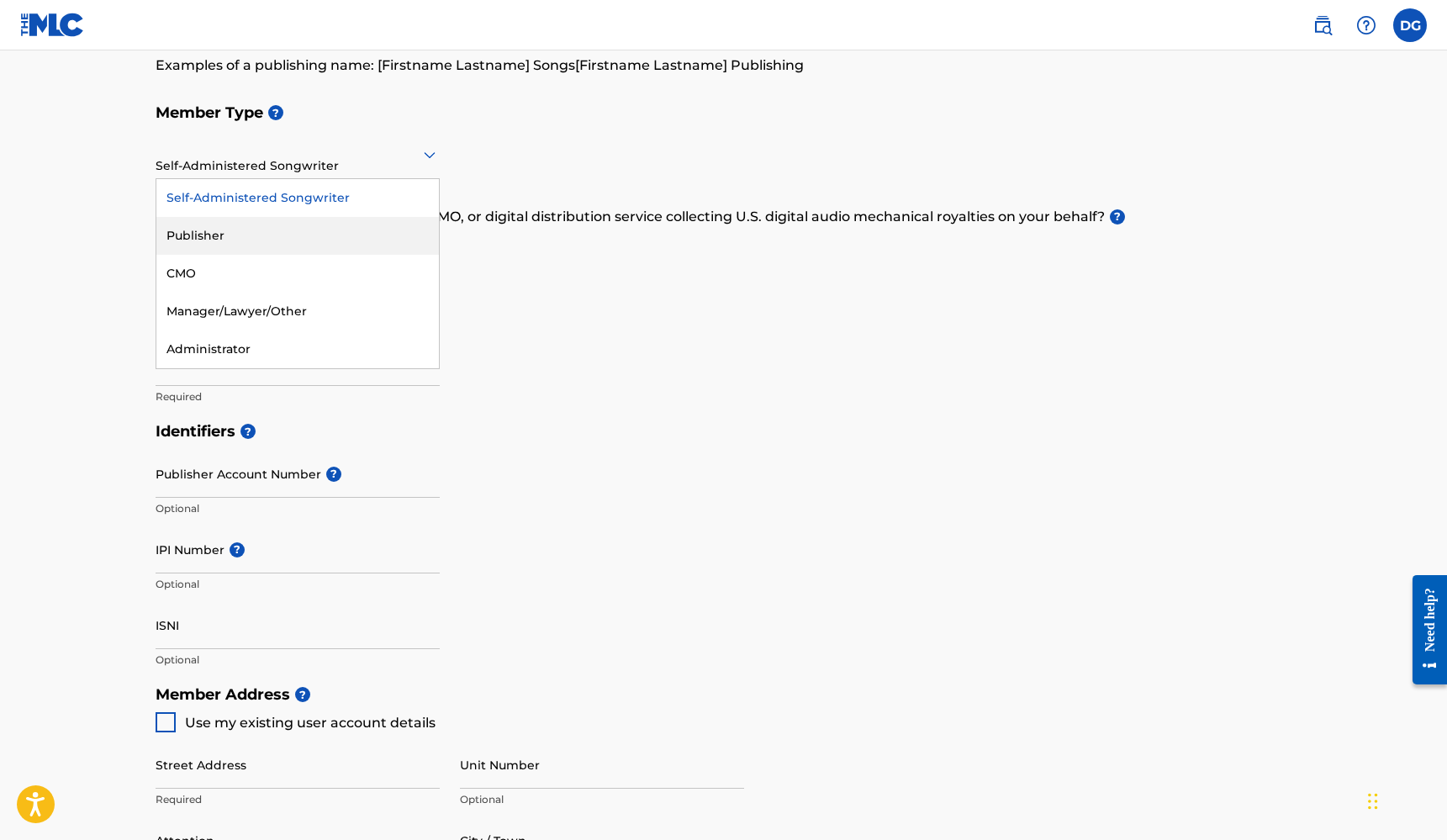
click at [338, 240] on div "Publisher" at bounding box center [297, 236] width 282 height 37
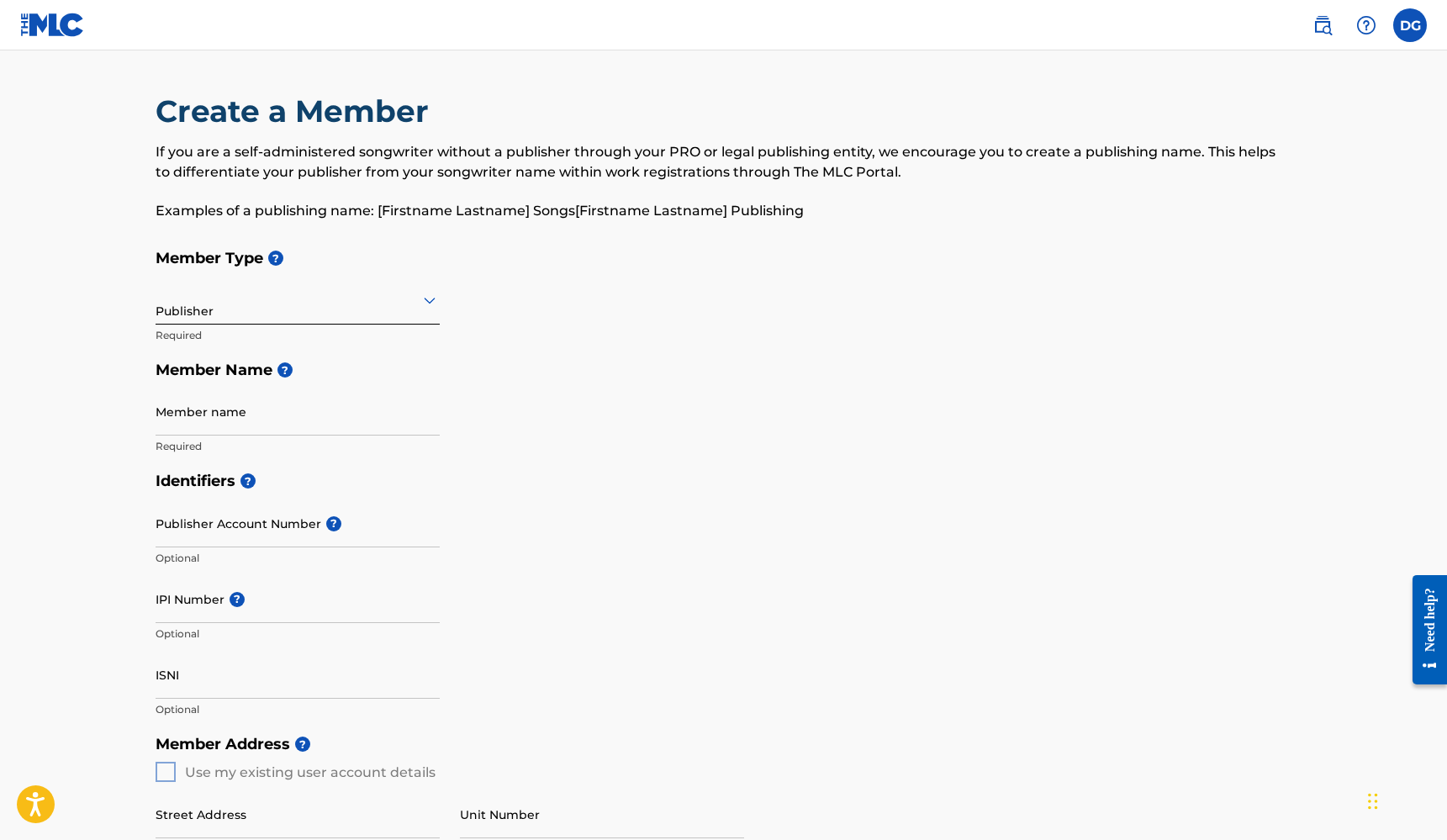
scroll to position [0, 0]
